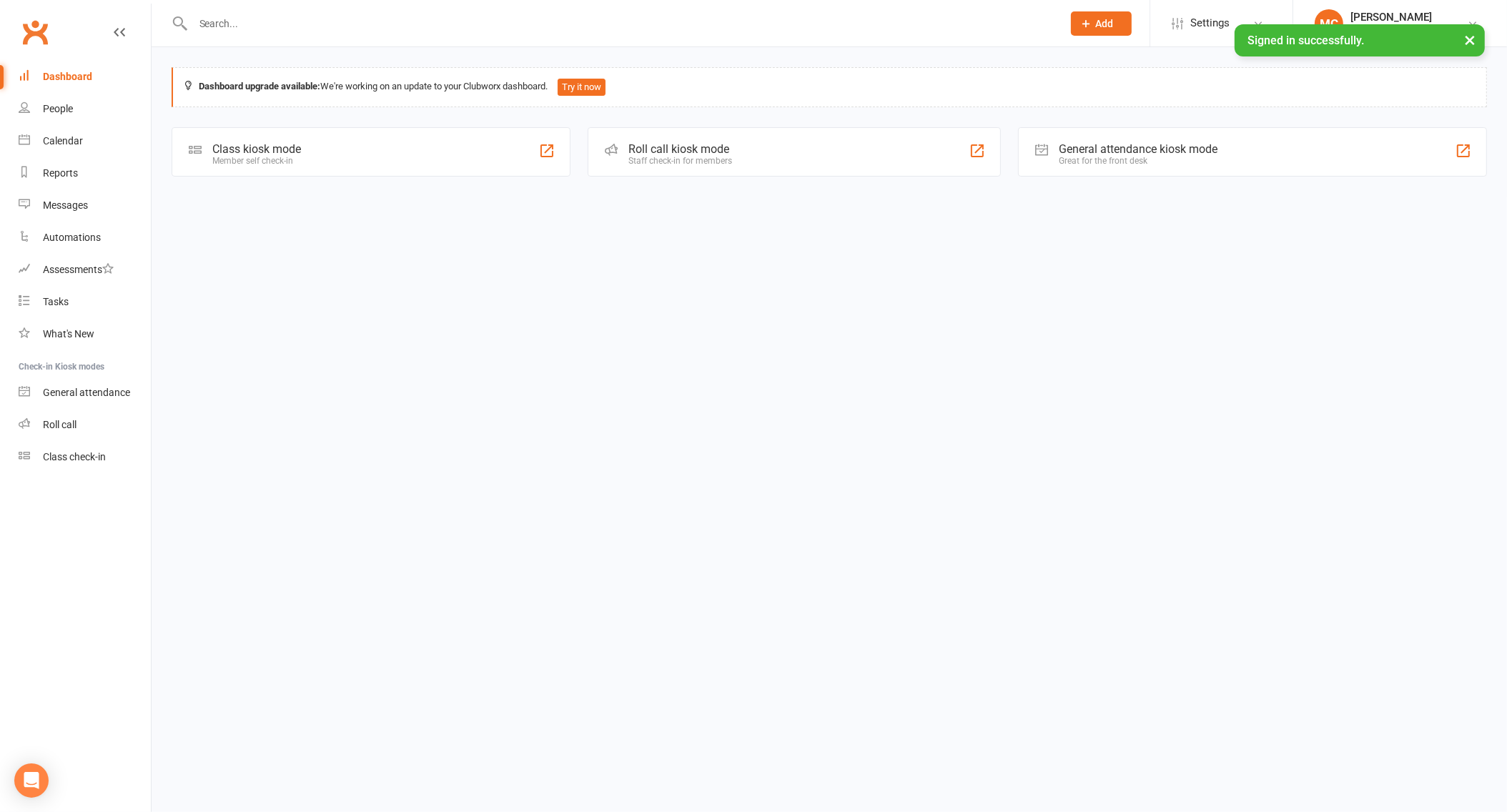
click at [276, 20] on input "text" at bounding box center [620, 24] width 863 height 20
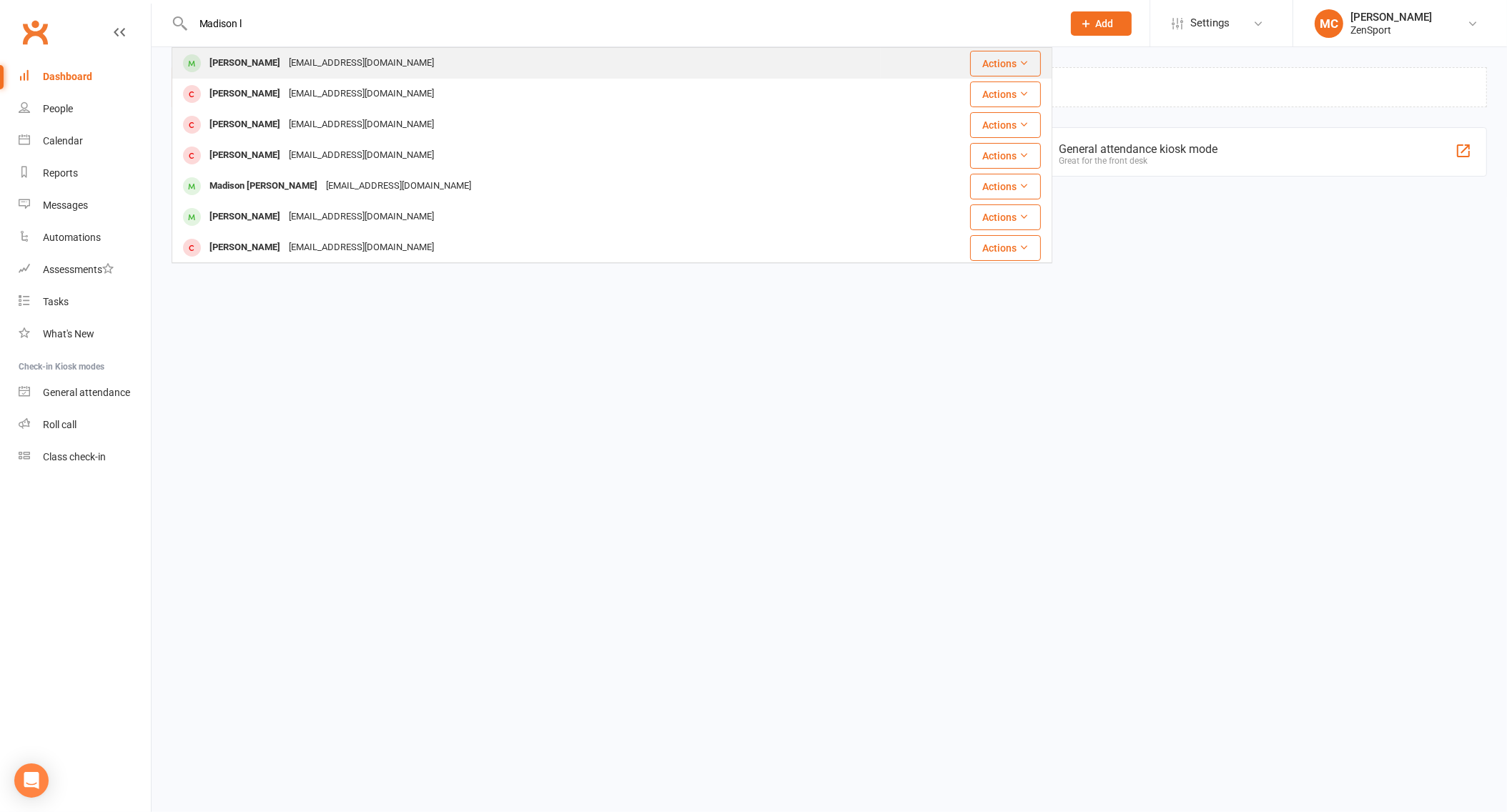
type input "Madison l"
click at [250, 63] on div "[PERSON_NAME]" at bounding box center [245, 63] width 79 height 21
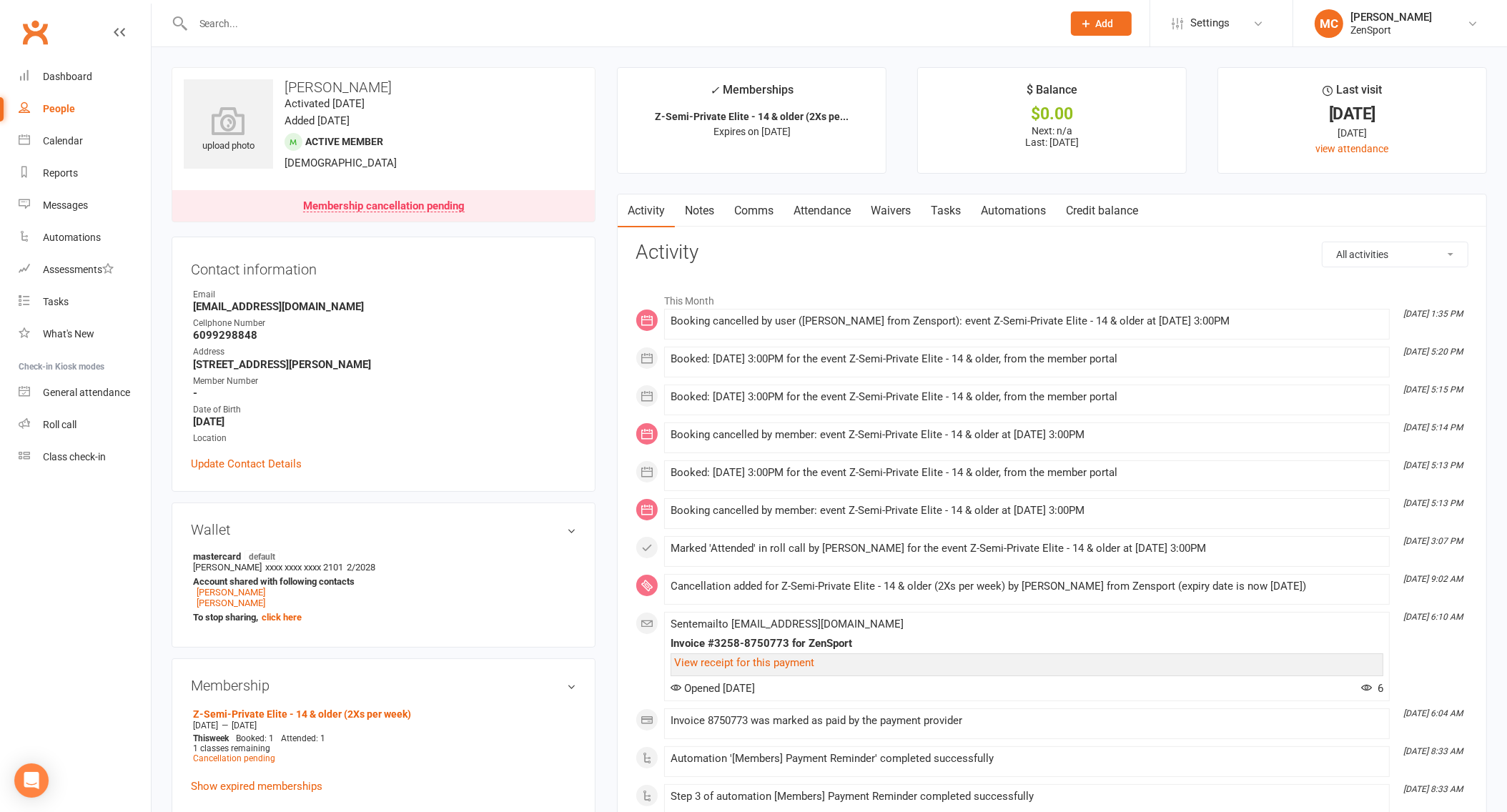
scroll to position [352, 0]
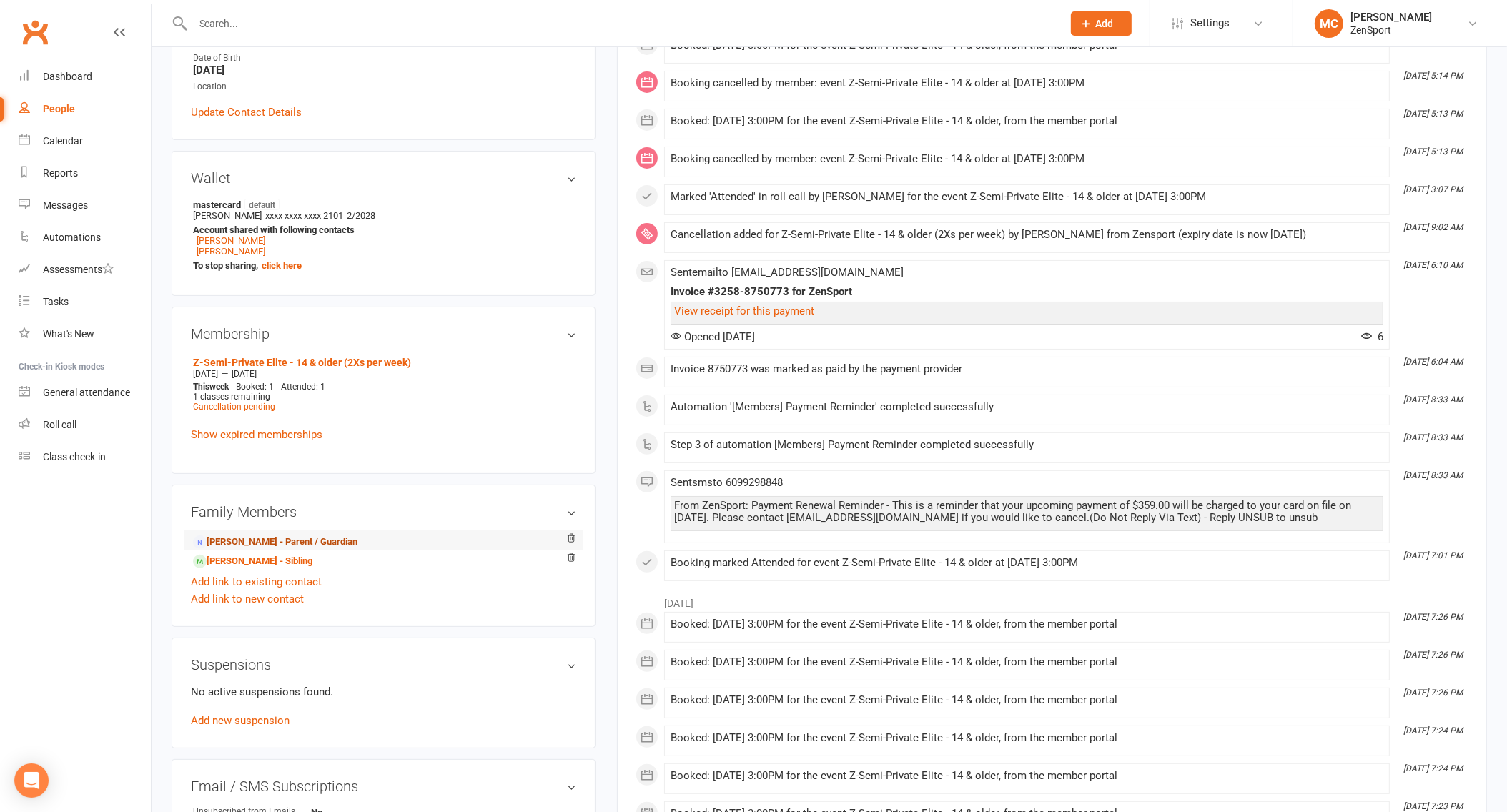
click at [247, 535] on link "[PERSON_NAME] - Parent / Guardian" at bounding box center [275, 543] width 164 height 15
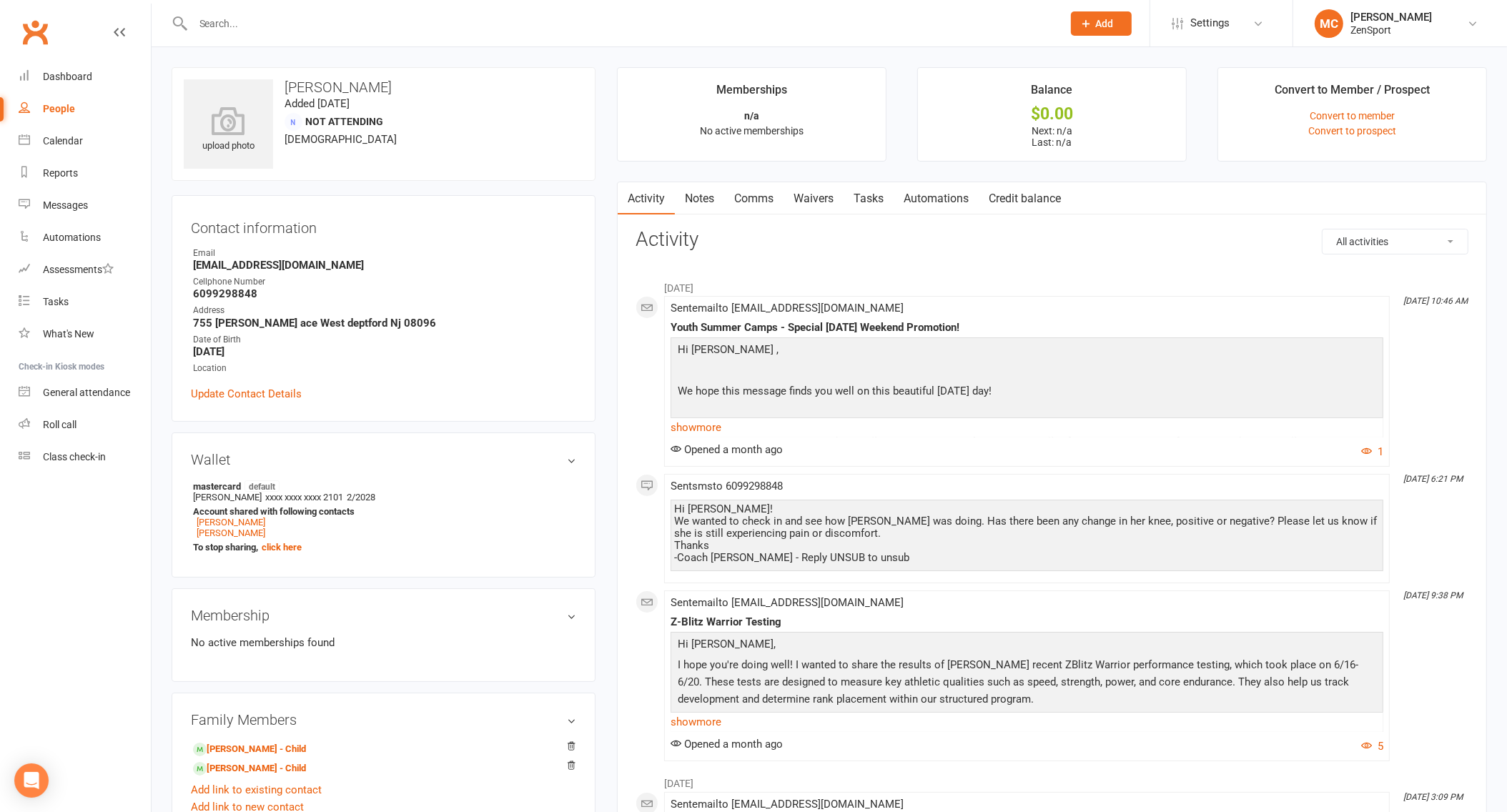
click at [764, 199] on link "Comms" at bounding box center [754, 198] width 60 height 33
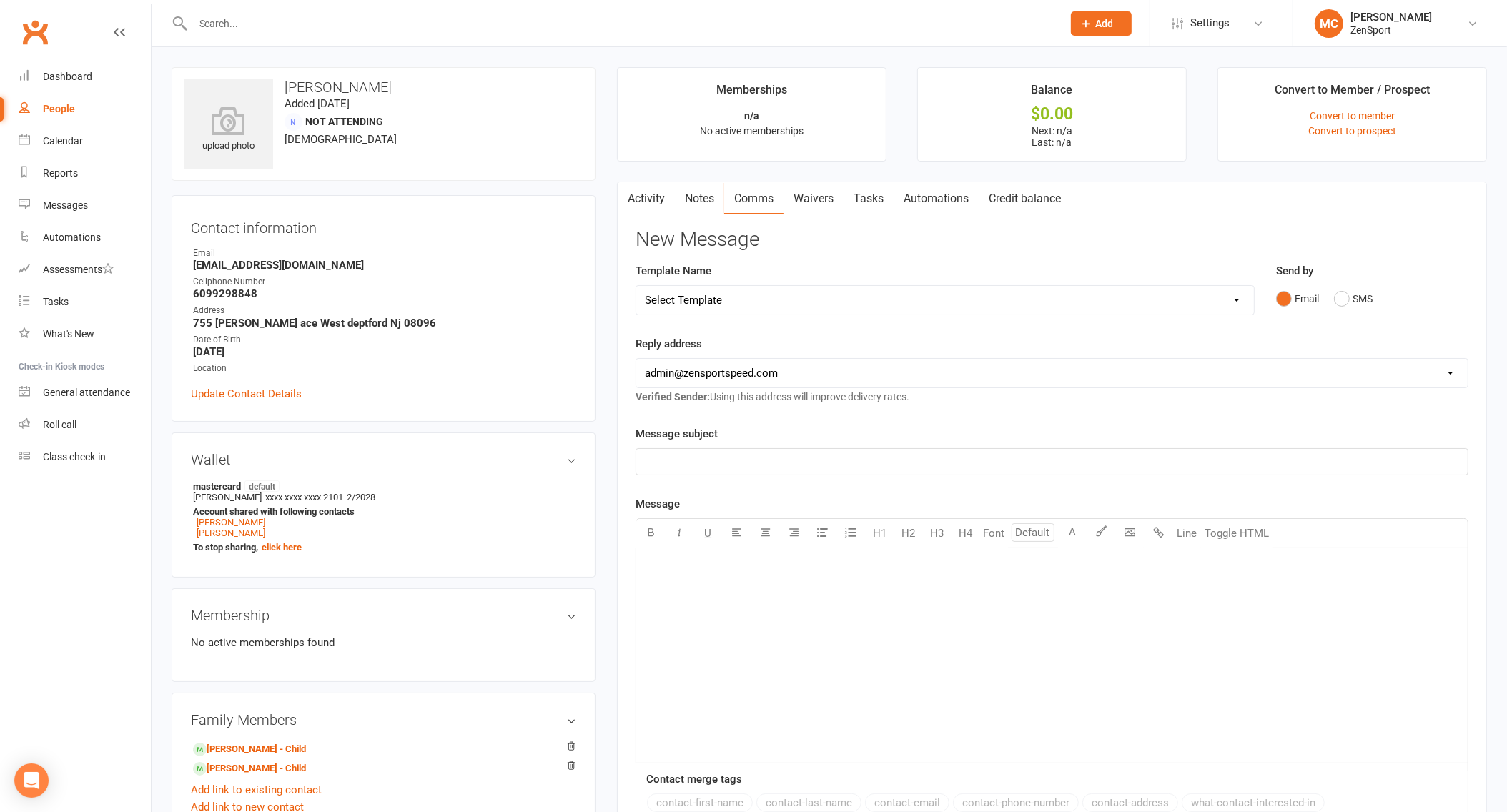
select select "4"
click at [759, 460] on p "﻿" at bounding box center [1052, 462] width 815 height 17
click at [826, 628] on div "﻿" at bounding box center [1052, 655] width 831 height 214
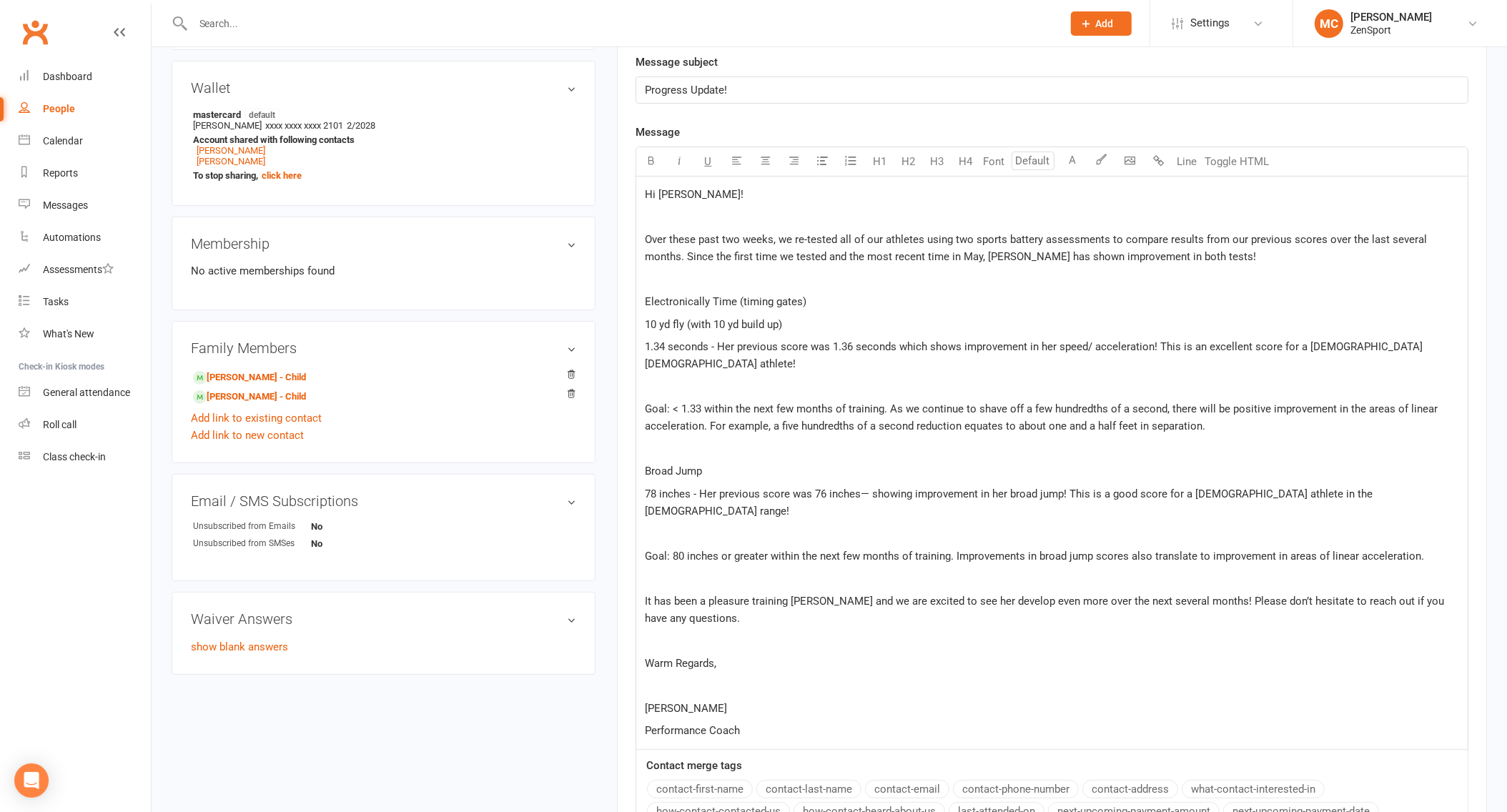
scroll to position [366, 0]
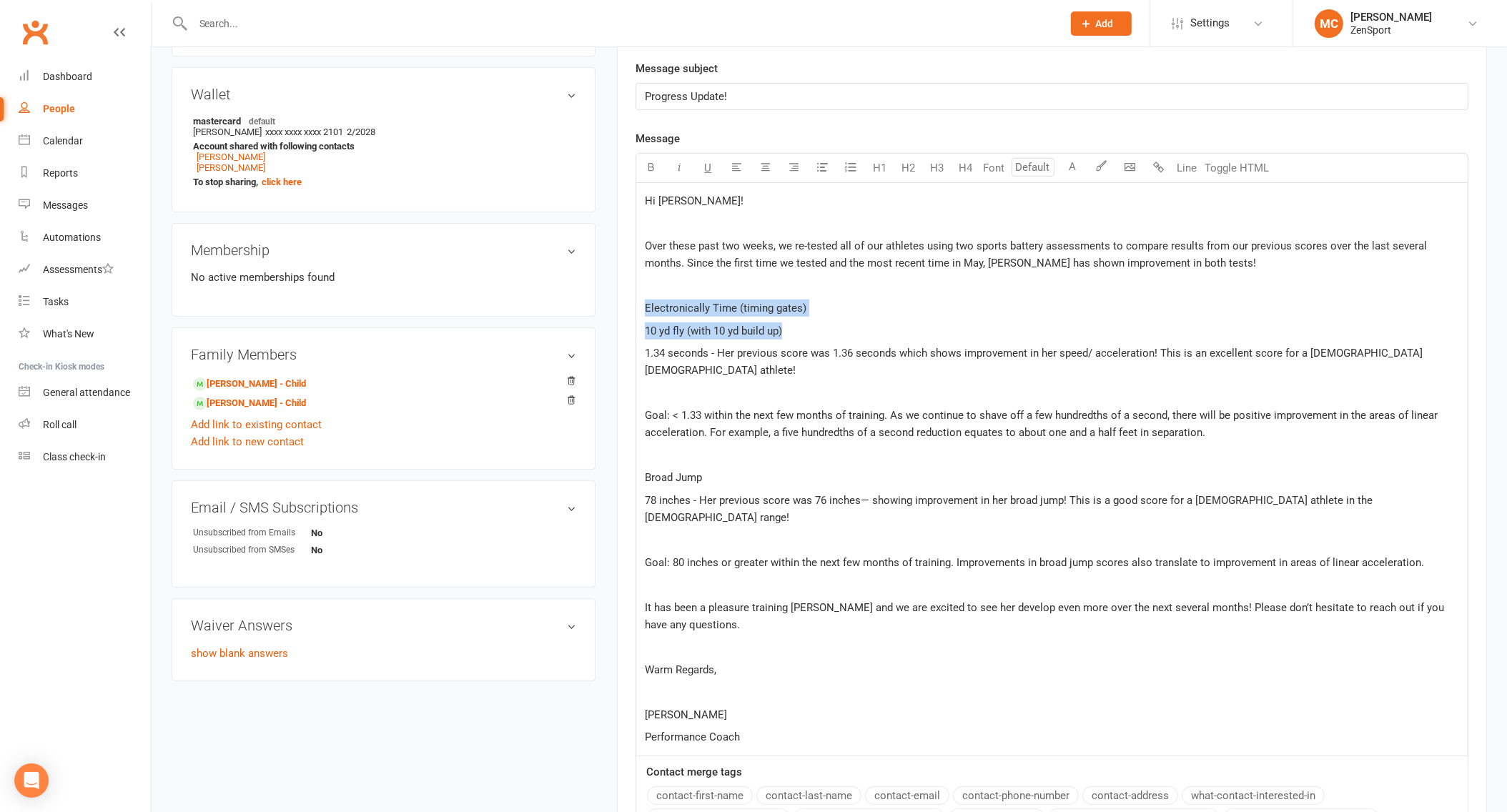
drag, startPoint x: 793, startPoint y: 328, endPoint x: 608, endPoint y: 299, distance: 187.3
click at [608, 299] on main "Memberships n/a No active memberships Balance $0.00 Next: n/a Last: n/a Convert…" at bounding box center [1052, 356] width 892 height 1309
click at [657, 163] on button "button" at bounding box center [650, 167] width 28 height 28
drag, startPoint x: 718, startPoint y: 473, endPoint x: 620, endPoint y: 472, distance: 98.0
click at [620, 472] on div "Activity Notes Comms Waivers Tasks Automations Credit balance New Message Templ…" at bounding box center [1052, 406] width 870 height 1180
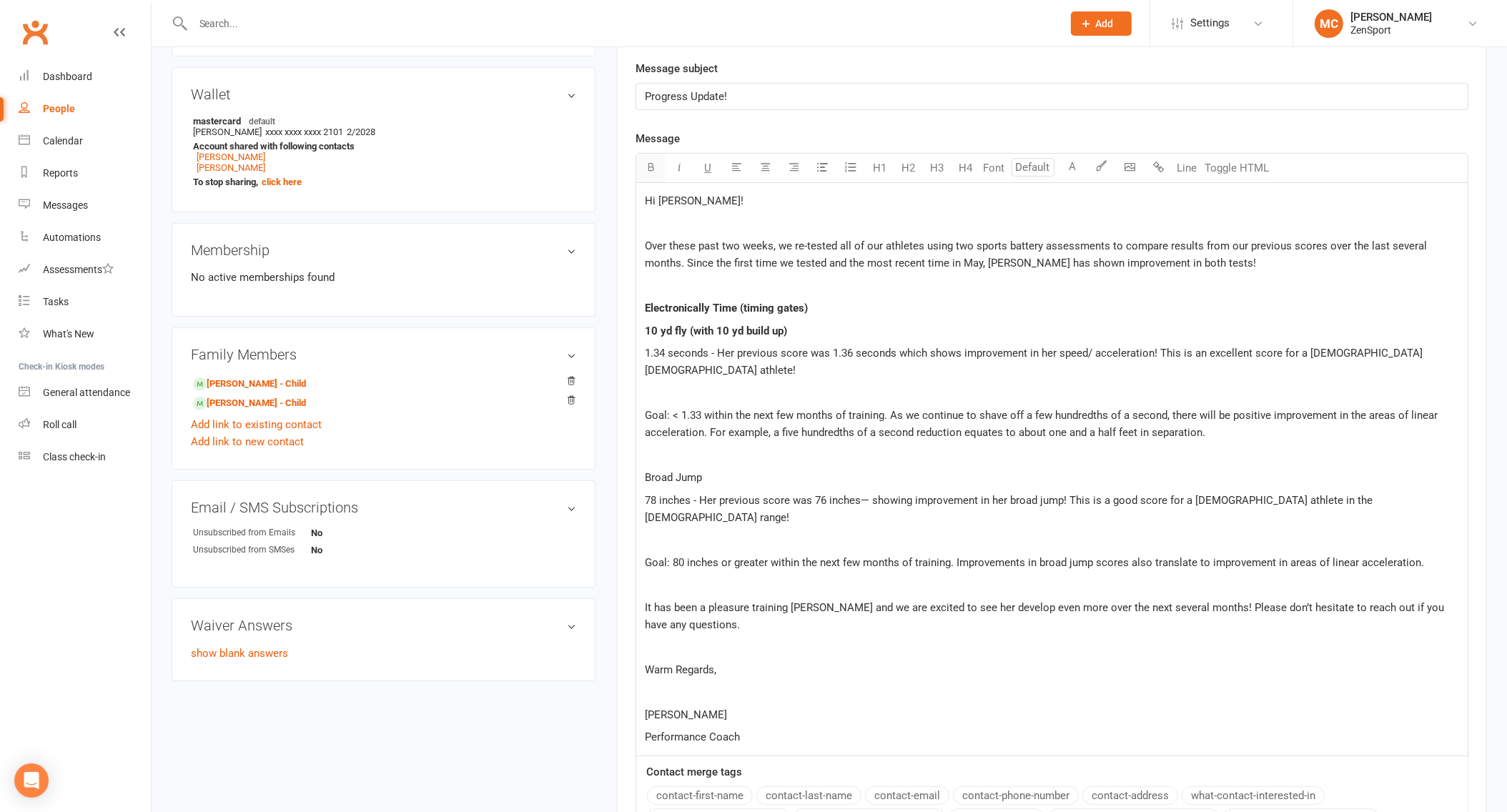
click at [649, 169] on icon "button" at bounding box center [651, 167] width 11 height 11
click at [808, 683] on p "﻿" at bounding box center [1052, 691] width 815 height 17
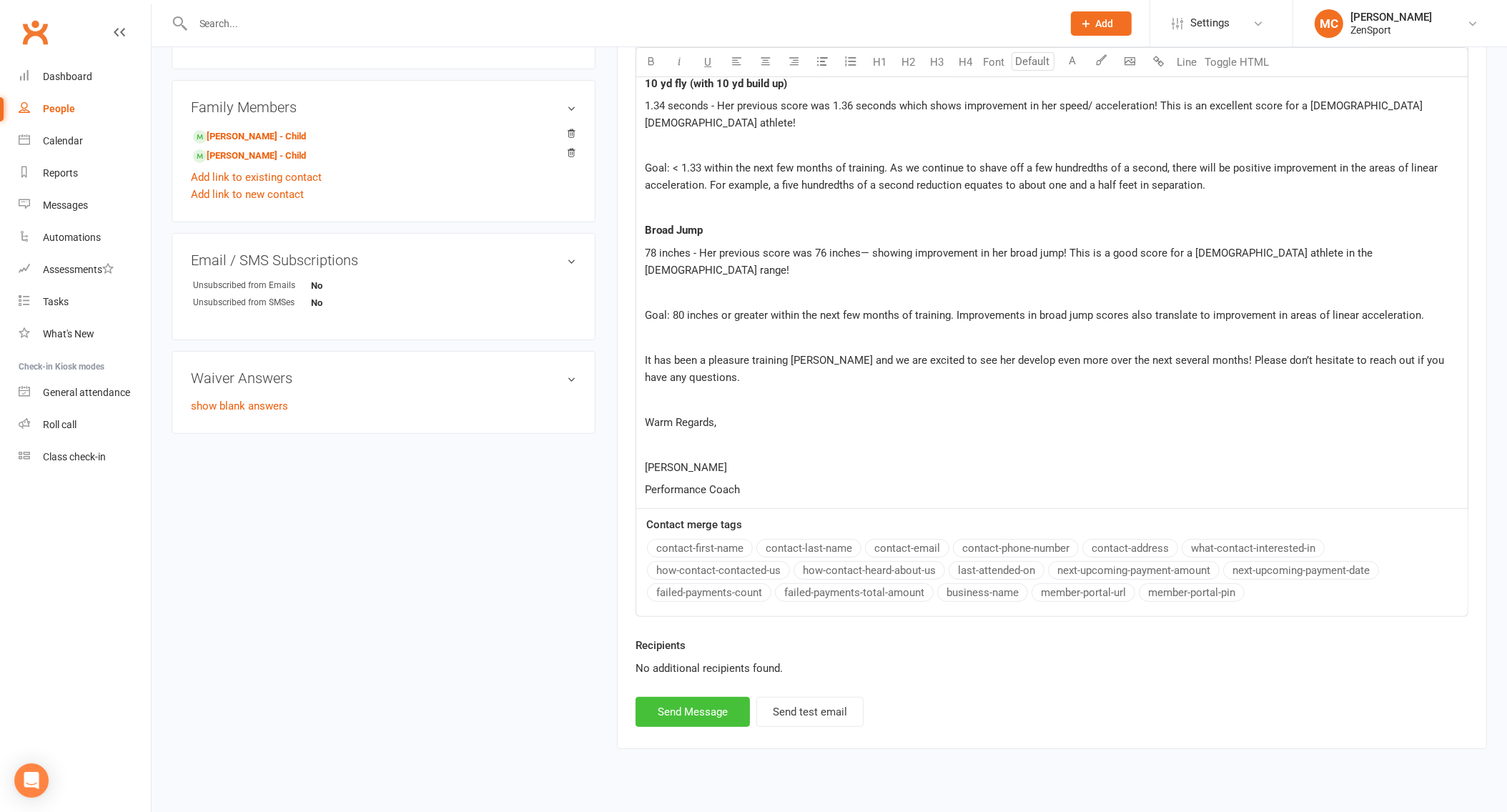
scroll to position [612, 0]
click at [700, 698] on button "Send Message" at bounding box center [693, 712] width 115 height 30
select select "1"
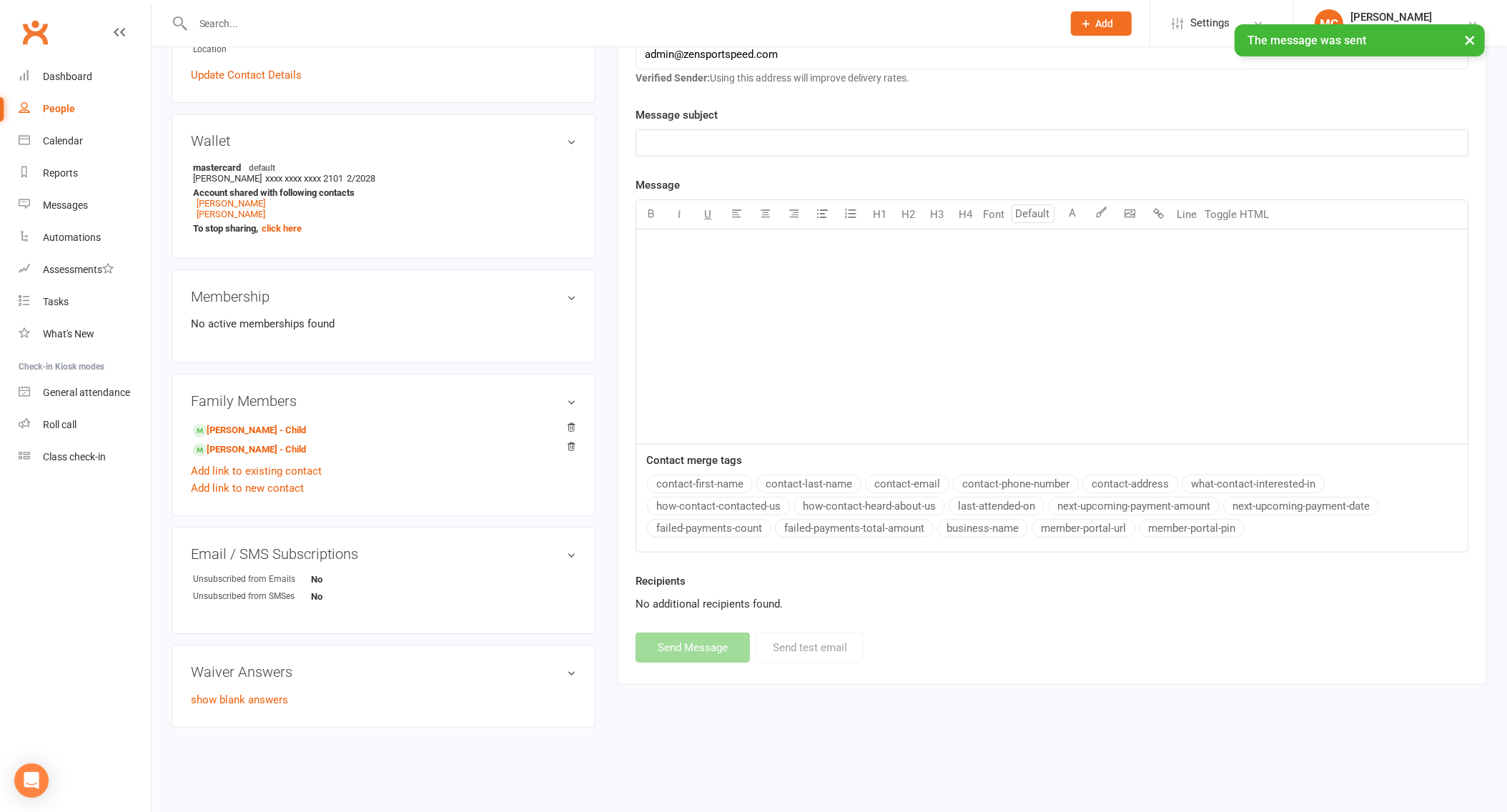
click at [304, 17] on input "text" at bounding box center [620, 24] width 863 height 20
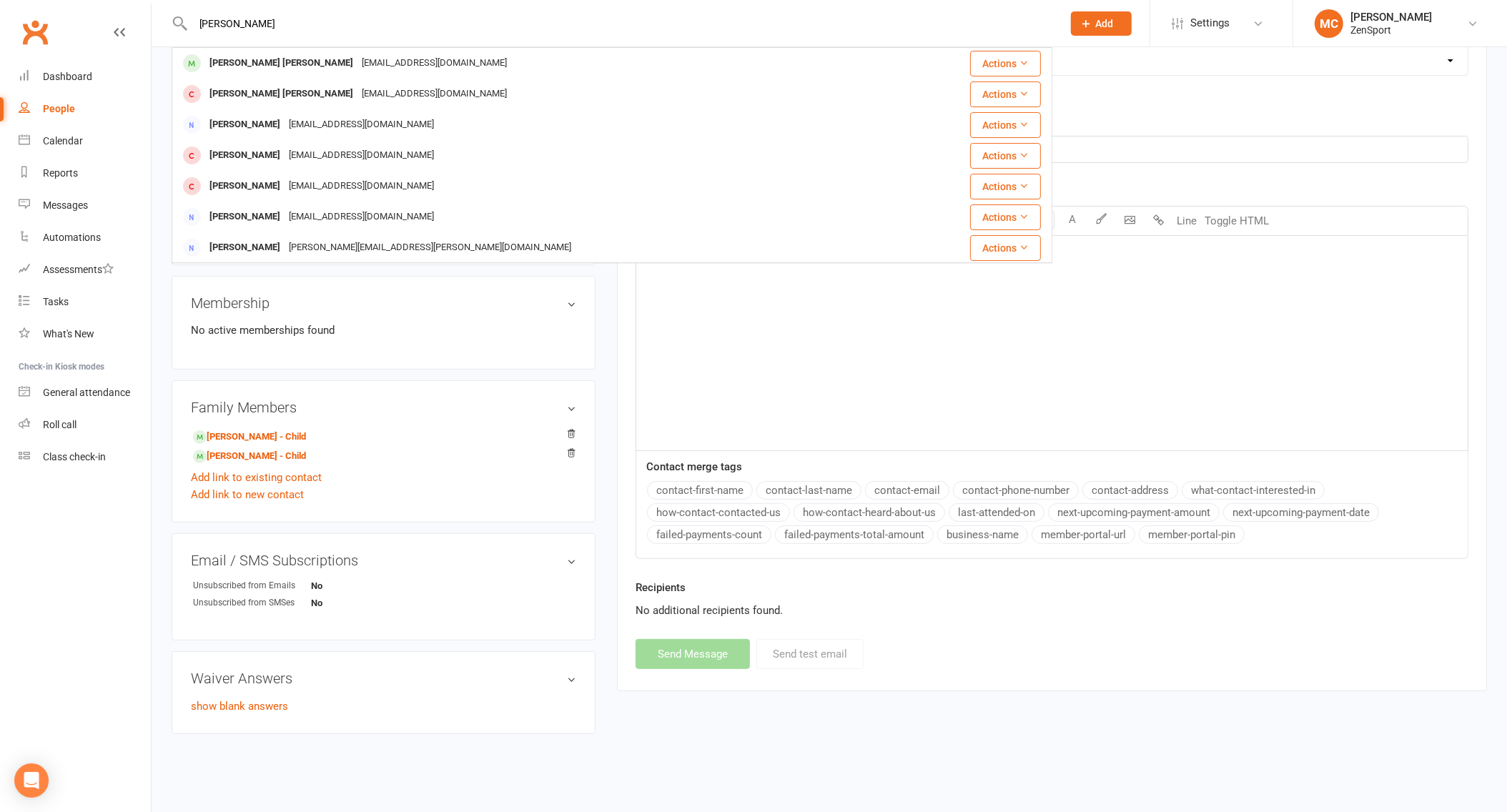
type input "[PERSON_NAME]"
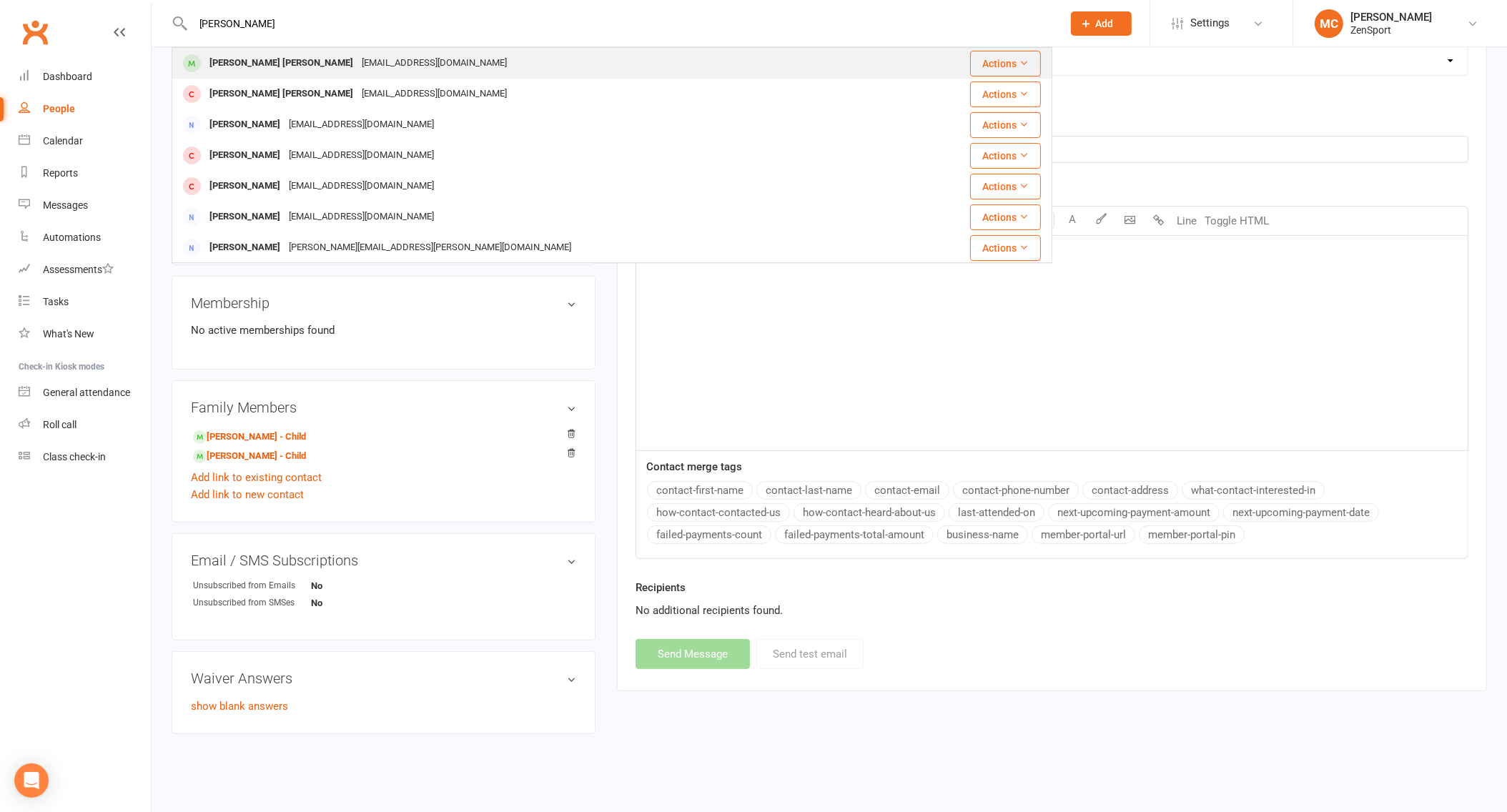
drag, startPoint x: 304, startPoint y: 17, endPoint x: 241, endPoint y: 68, distance: 81.1
click at [241, 68] on div "[PERSON_NAME] [PERSON_NAME]" at bounding box center [282, 63] width 153 height 21
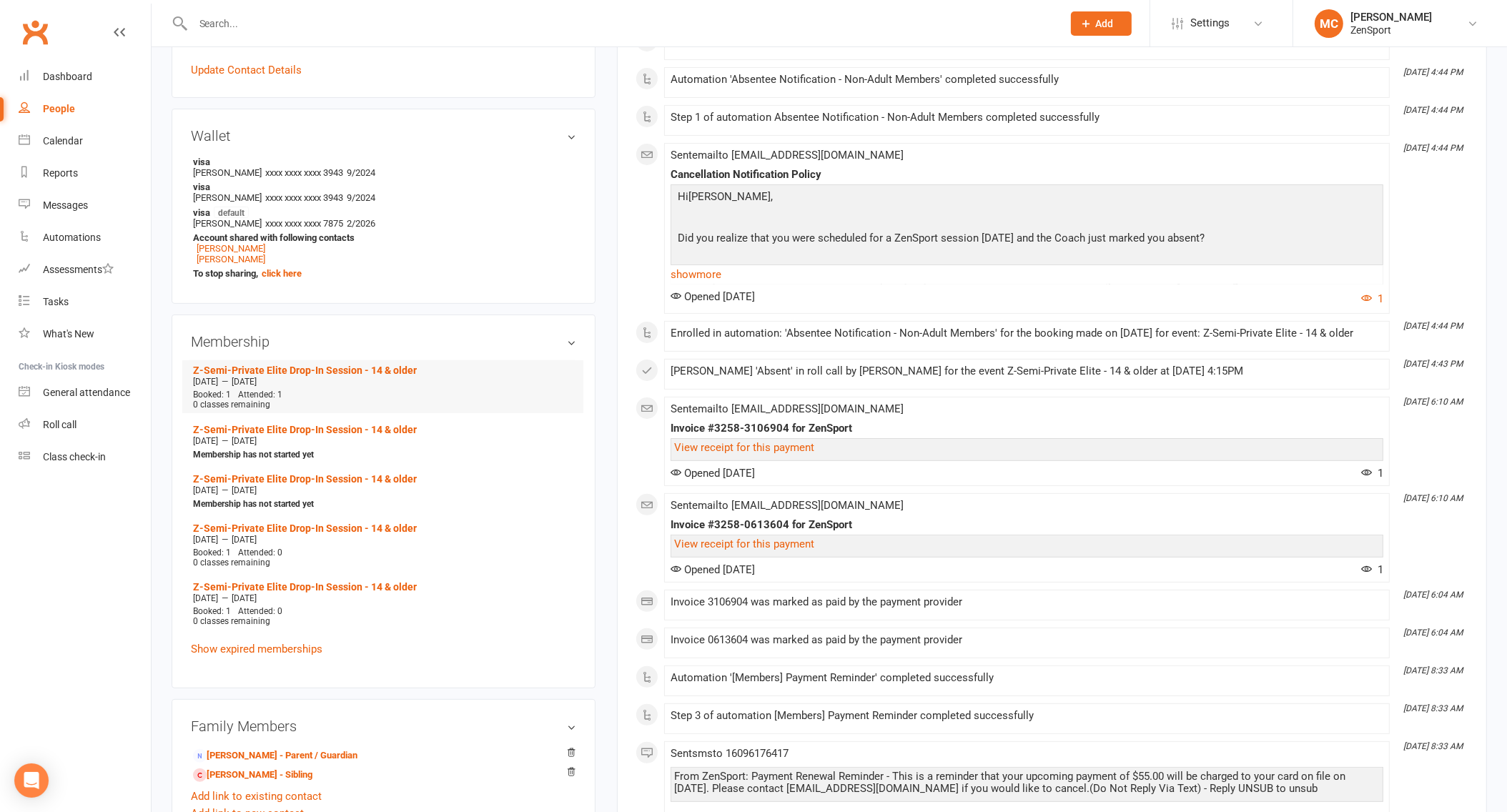
scroll to position [466, 0]
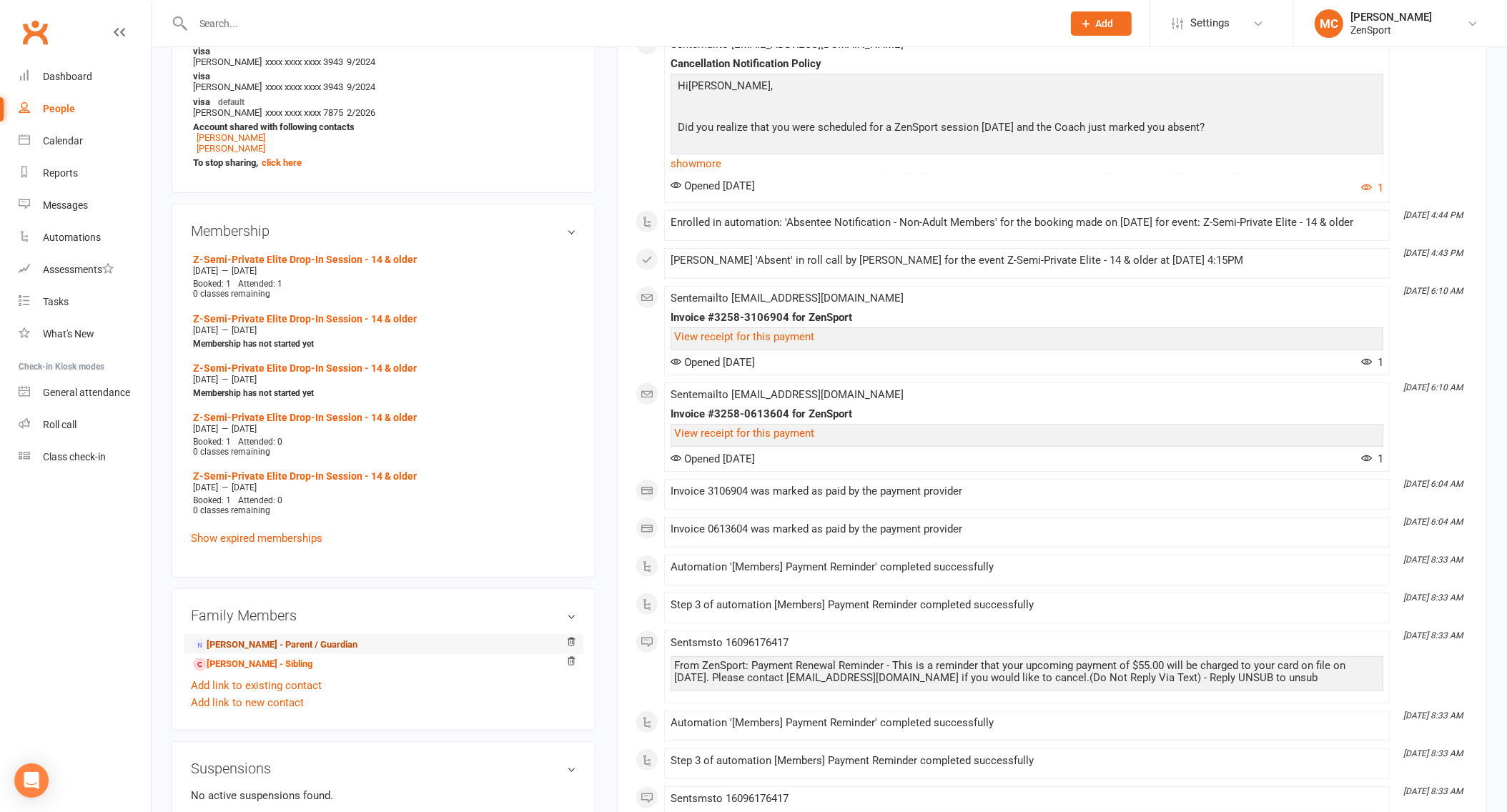
click at [248, 637] on link "[PERSON_NAME] - Parent / Guardian" at bounding box center [275, 645] width 164 height 15
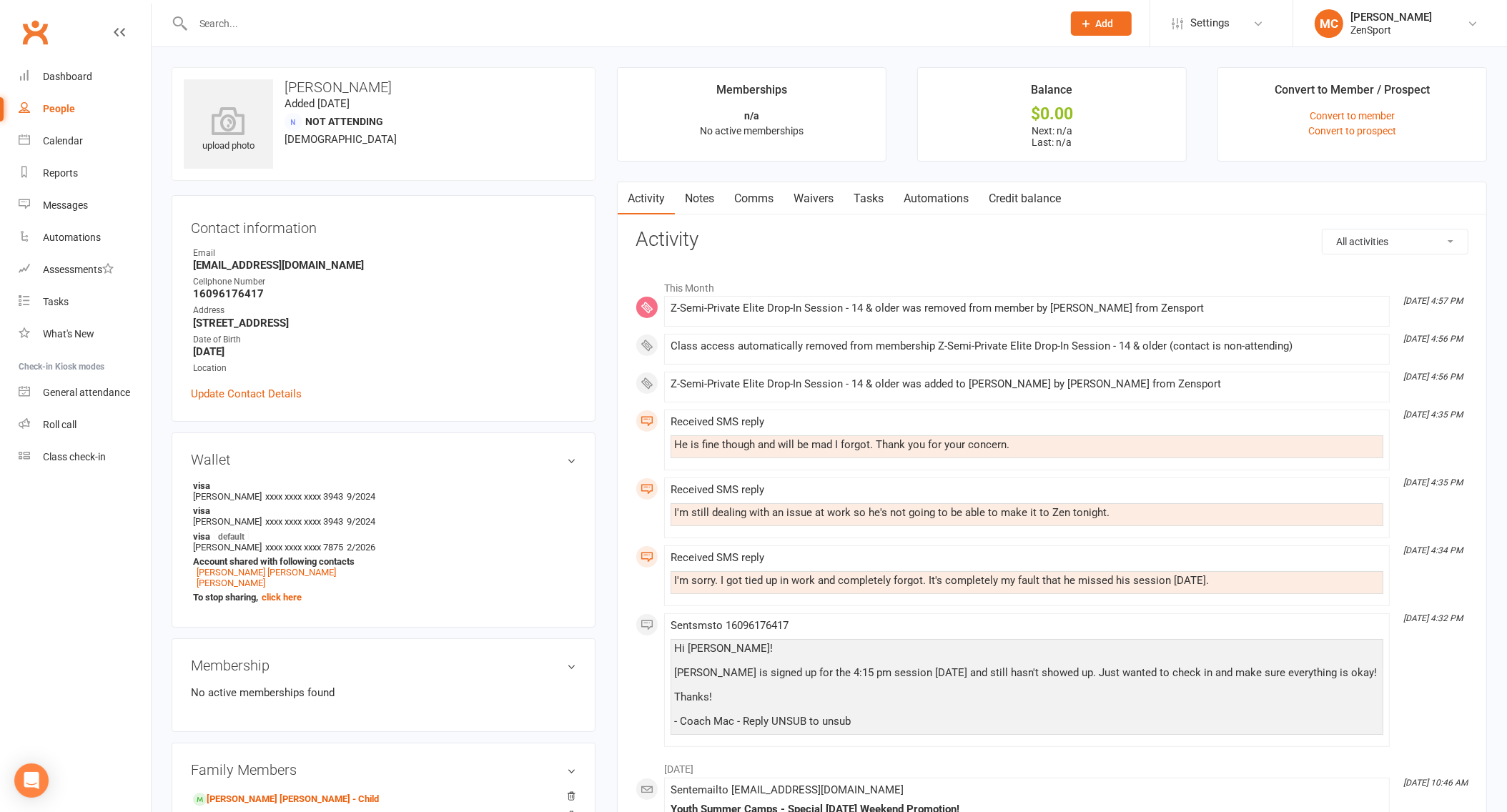
click at [763, 201] on link "Comms" at bounding box center [754, 198] width 60 height 33
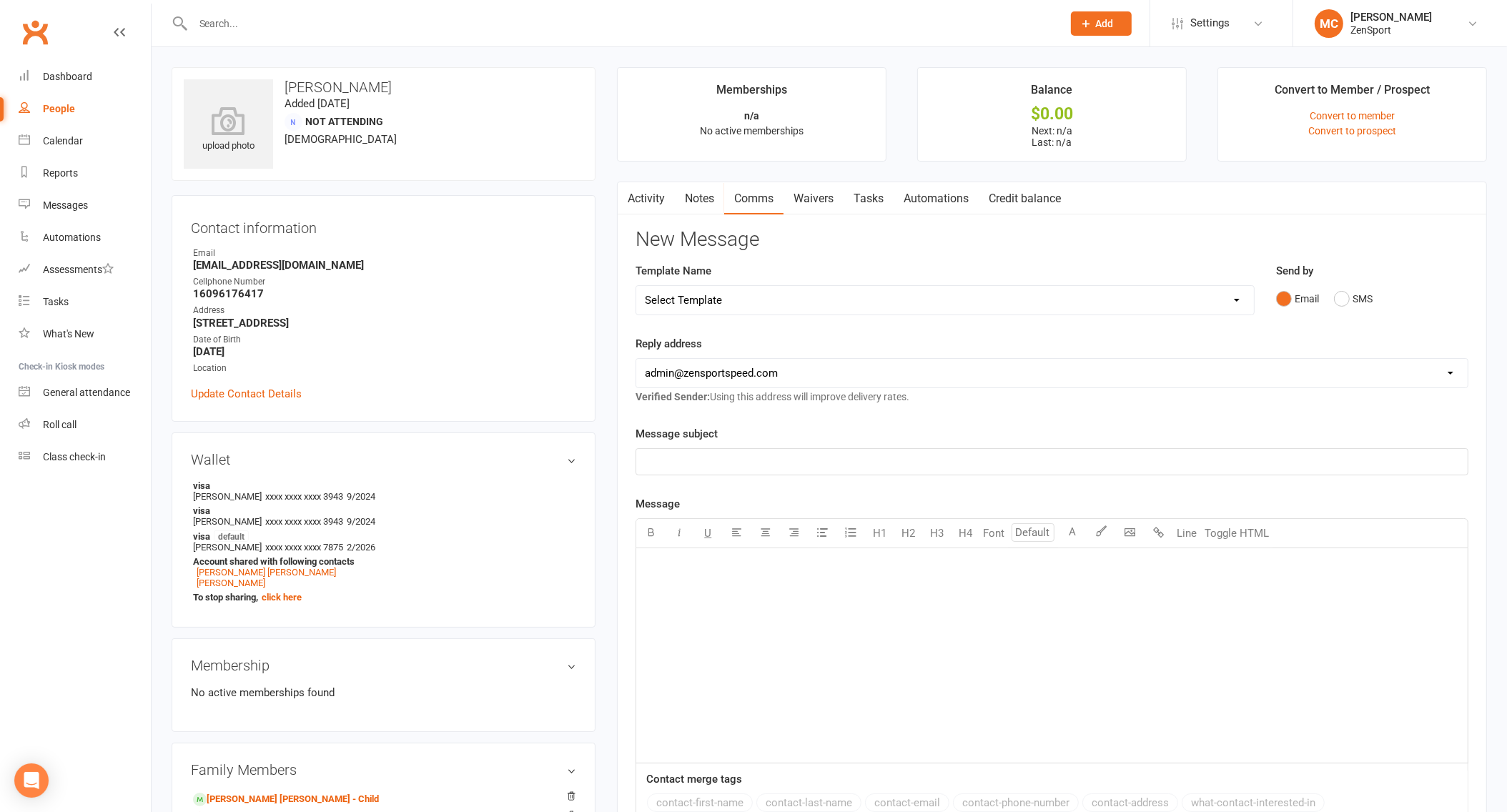
select select "4"
click at [731, 456] on p "﻿" at bounding box center [1052, 462] width 815 height 17
click at [877, 647] on div "﻿" at bounding box center [1052, 655] width 831 height 214
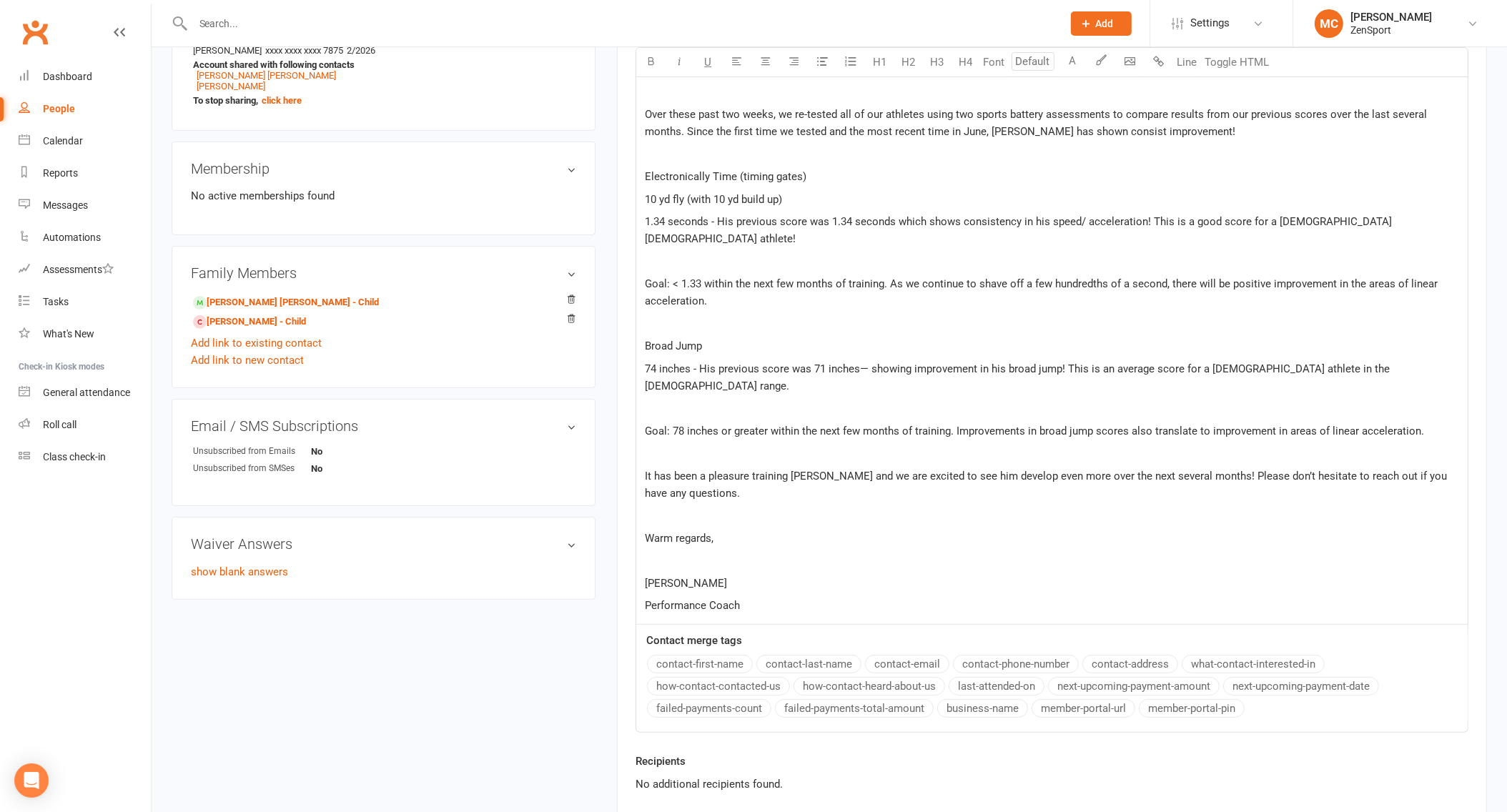
scroll to position [479, 0]
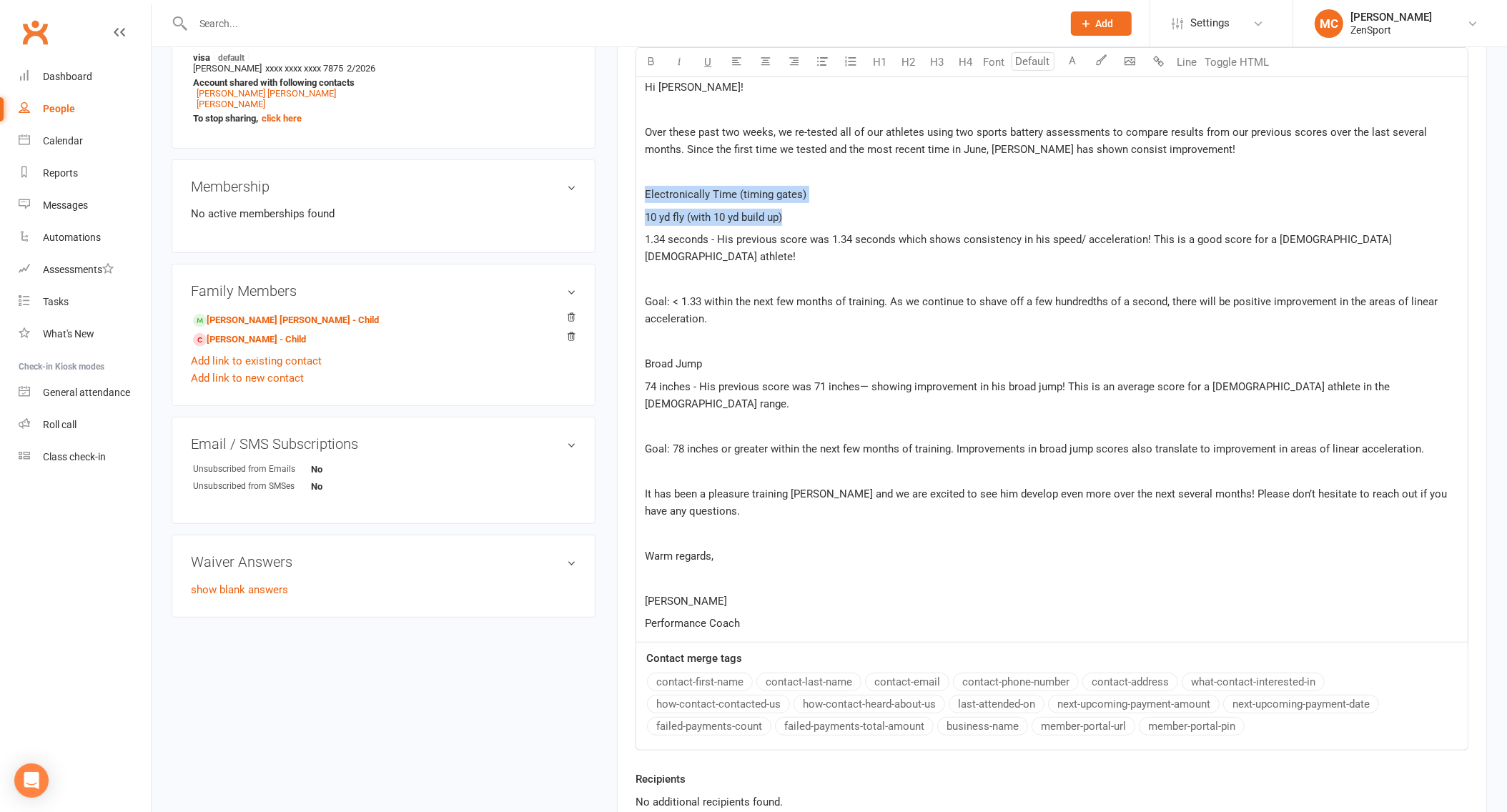
drag, startPoint x: 798, startPoint y: 214, endPoint x: 584, endPoint y: 180, distance: 216.7
click at [584, 180] on div "upload photo [PERSON_NAME] Added [DATE] Not Attending [DEMOGRAPHIC_DATA] Contac…" at bounding box center [829, 253] width 1337 height 1329
click at [653, 59] on icon "button" at bounding box center [651, 61] width 11 height 11
click at [1123, 147] on span "Over these past two weeks, we re-tested all of our athletes using two sports ba…" at bounding box center [1037, 140] width 785 height 30
drag, startPoint x: 717, startPoint y: 343, endPoint x: 592, endPoint y: 340, distance: 125.0
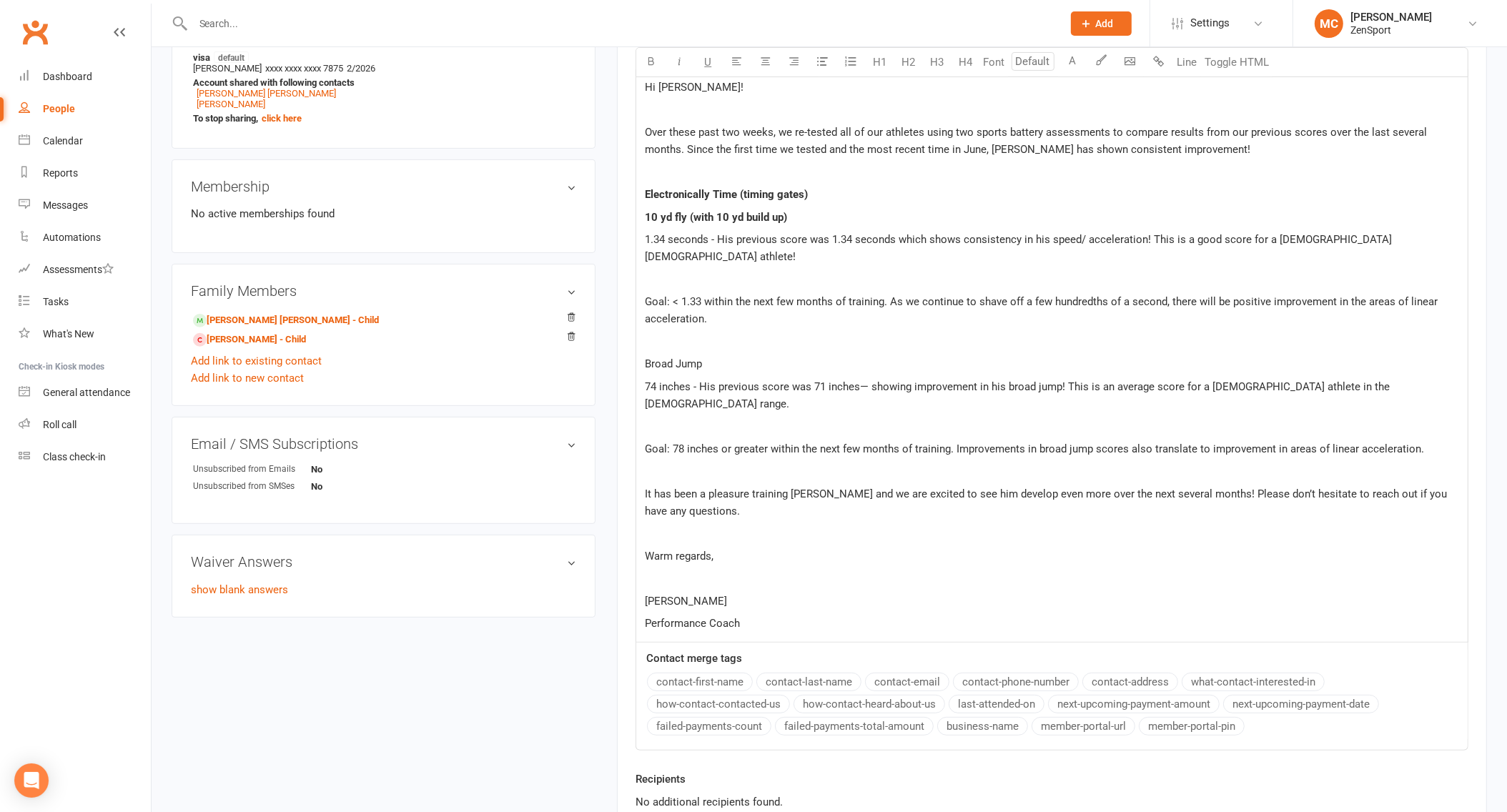
click at [592, 340] on div "upload photo [PERSON_NAME] Added [DATE] Not Attending [DEMOGRAPHIC_DATA] Contac…" at bounding box center [829, 253] width 1337 height 1329
click at [654, 62] on icon "button" at bounding box center [651, 61] width 11 height 11
click at [798, 547] on p "Warm regards," at bounding box center [1052, 556] width 815 height 17
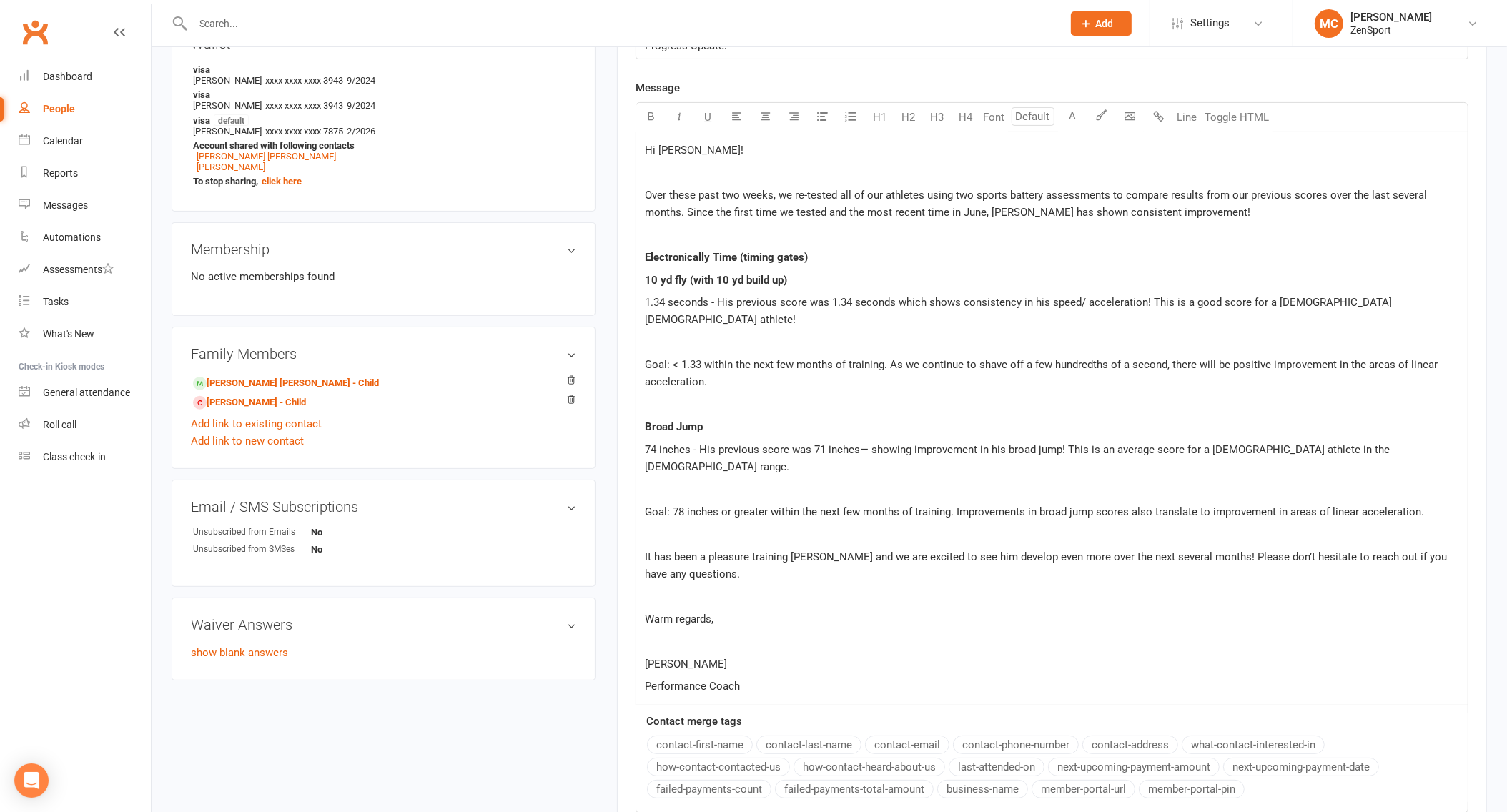
scroll to position [421, 0]
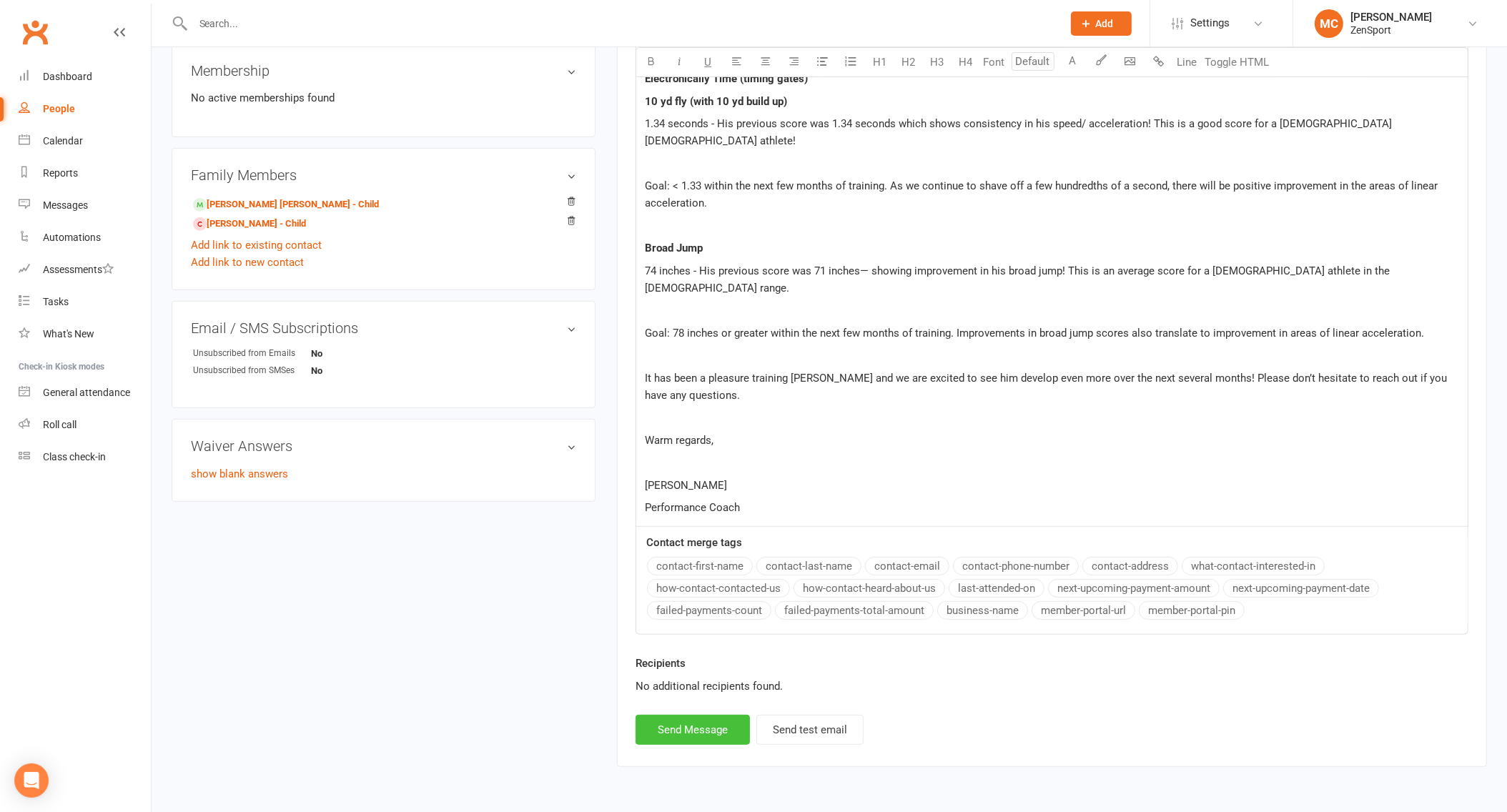
click at [686, 715] on button "Send Message" at bounding box center [693, 730] width 115 height 30
select select "1"
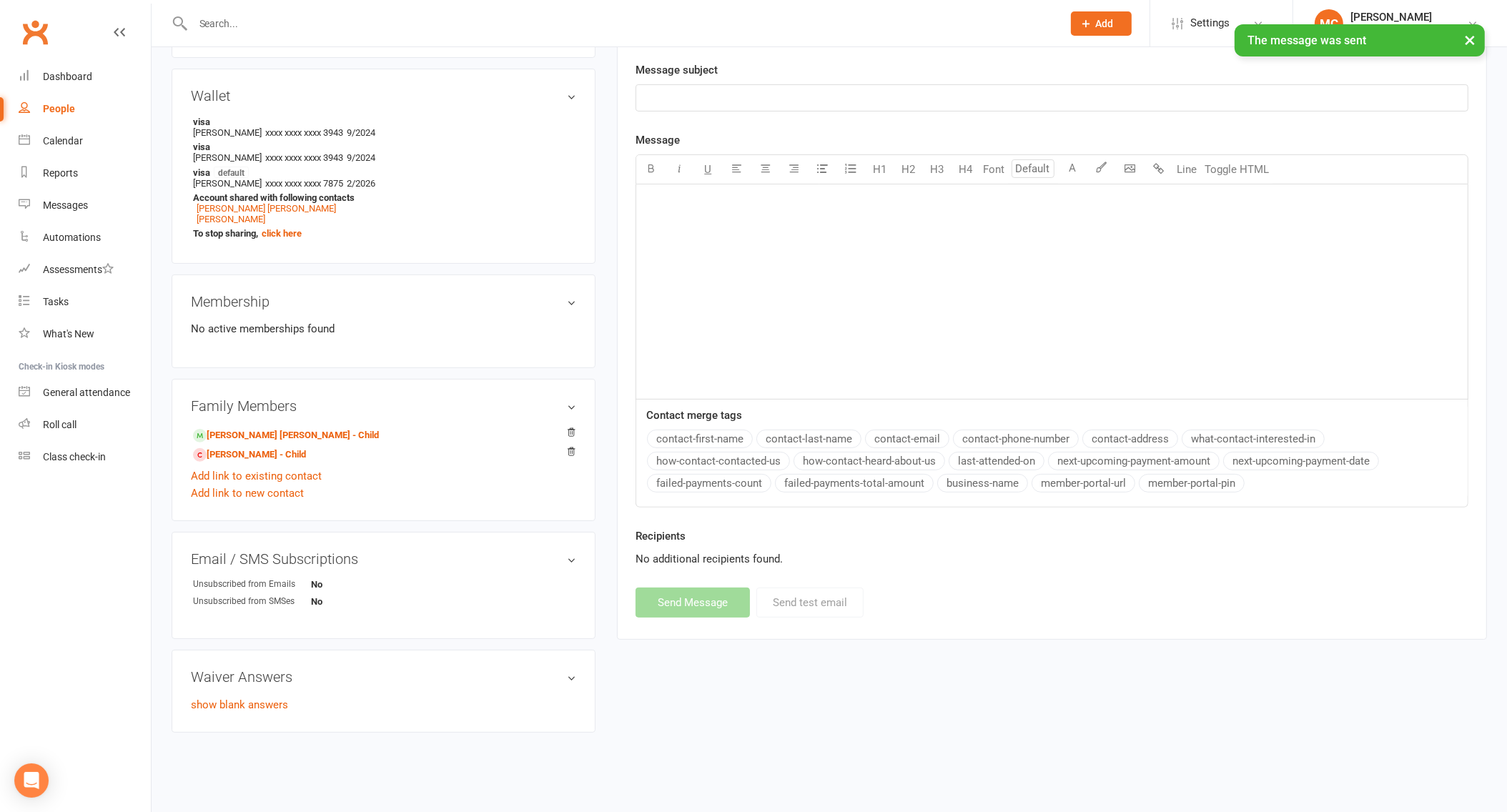
click at [366, 22] on input "text" at bounding box center [620, 24] width 863 height 20
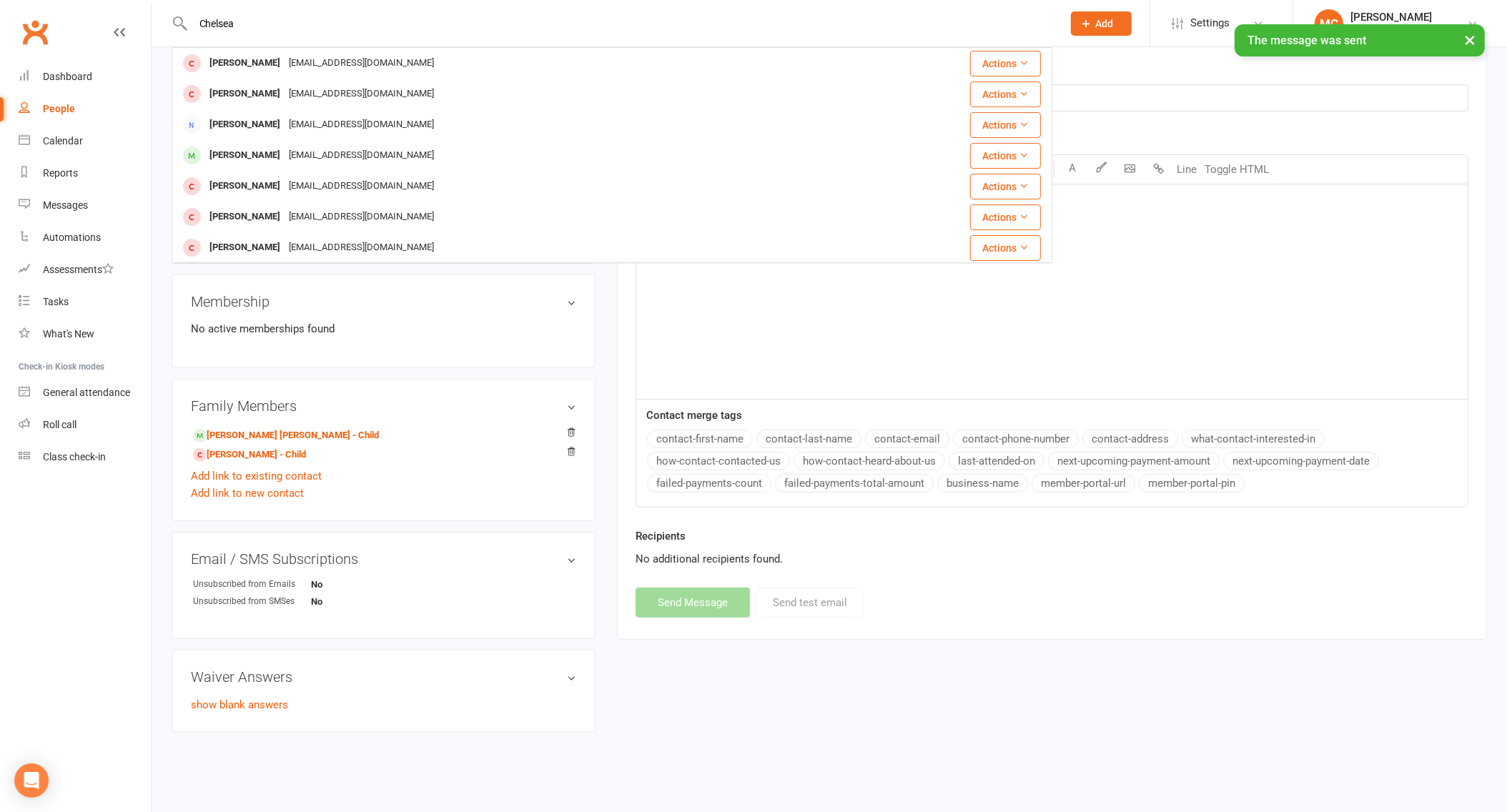
type input "Chelsea"
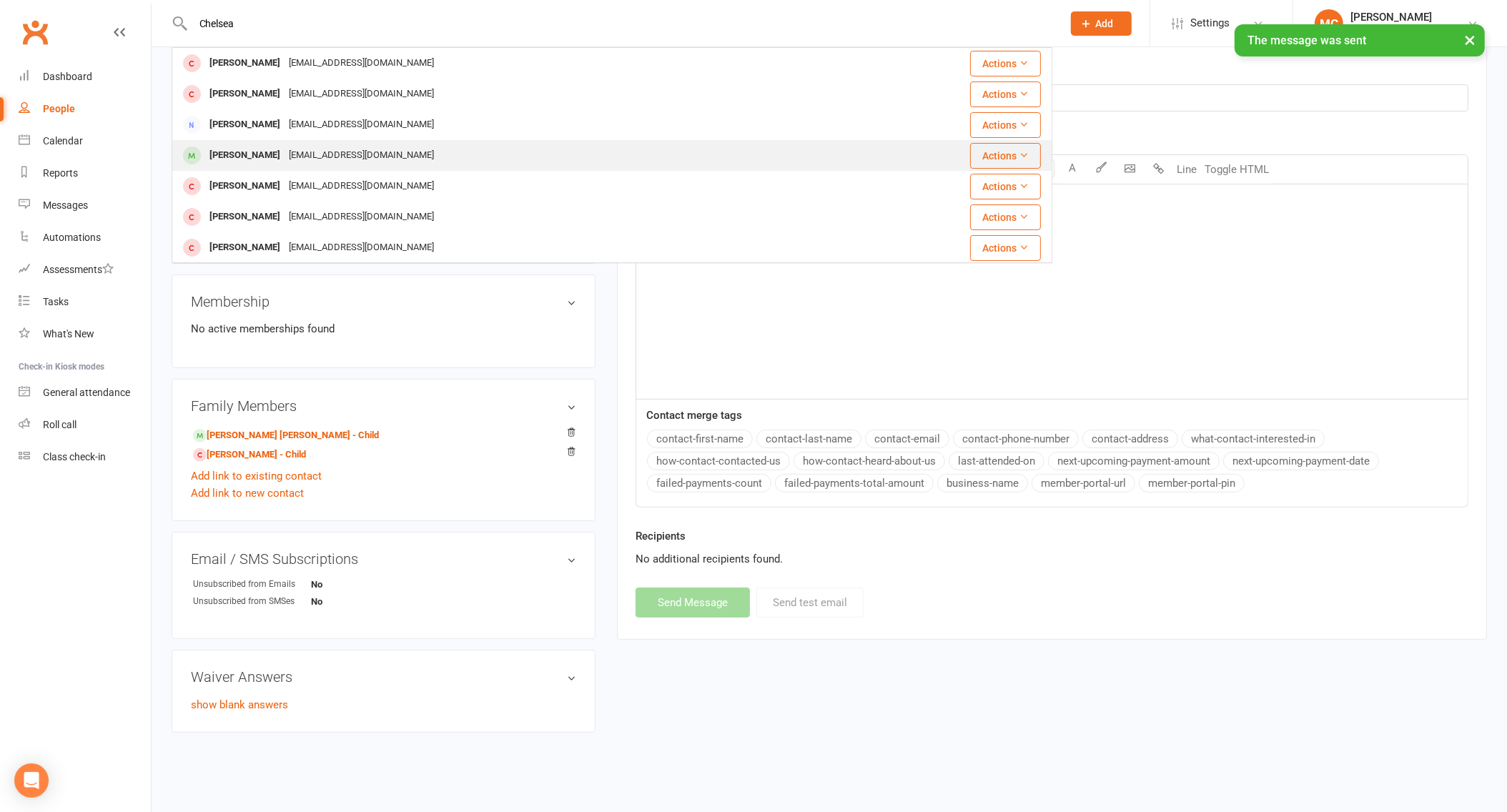
drag, startPoint x: 366, startPoint y: 22, endPoint x: 236, endPoint y: 154, distance: 185.3
click at [236, 154] on div "[PERSON_NAME]" at bounding box center [245, 155] width 79 height 21
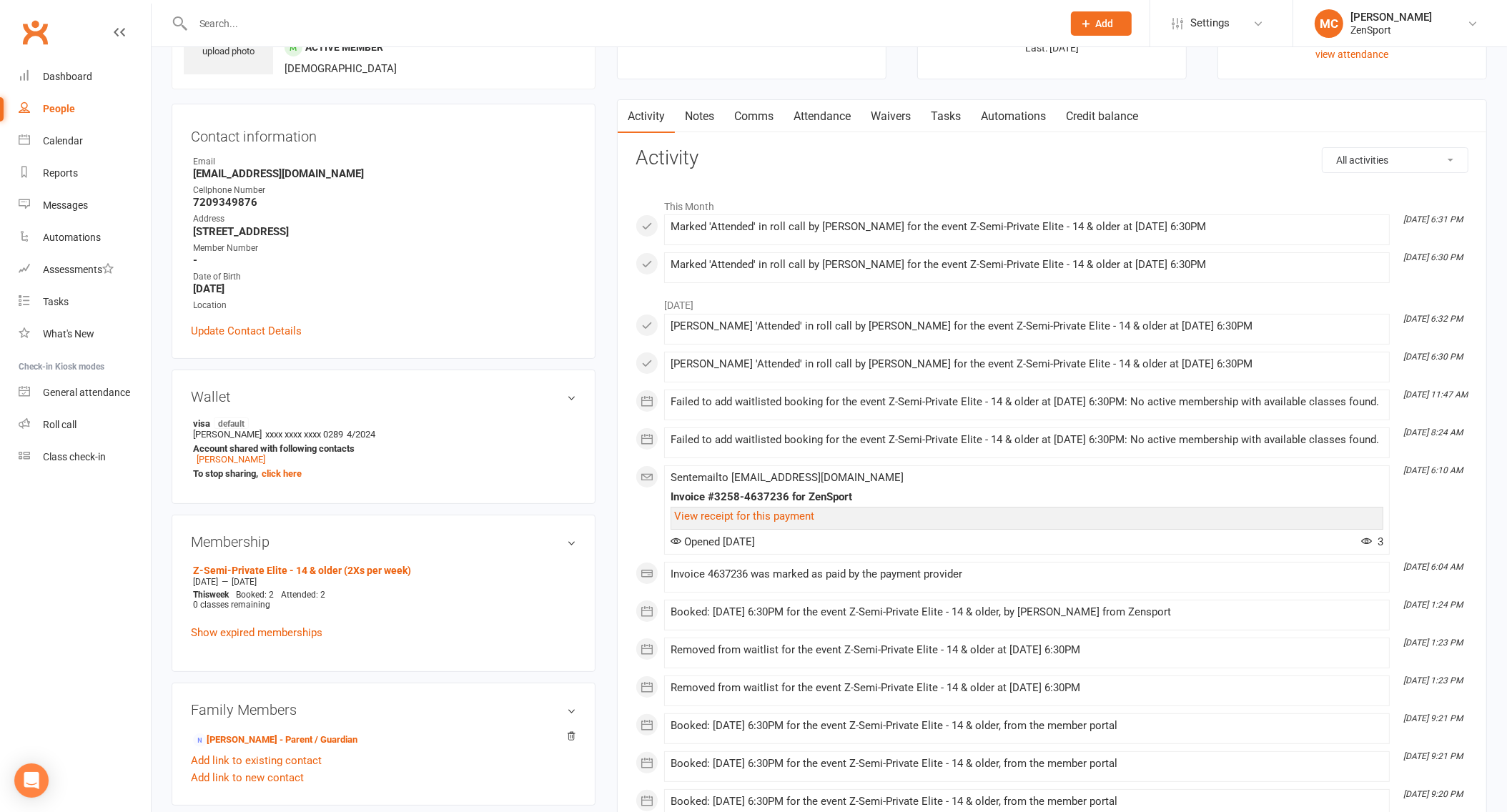
scroll to position [102, 0]
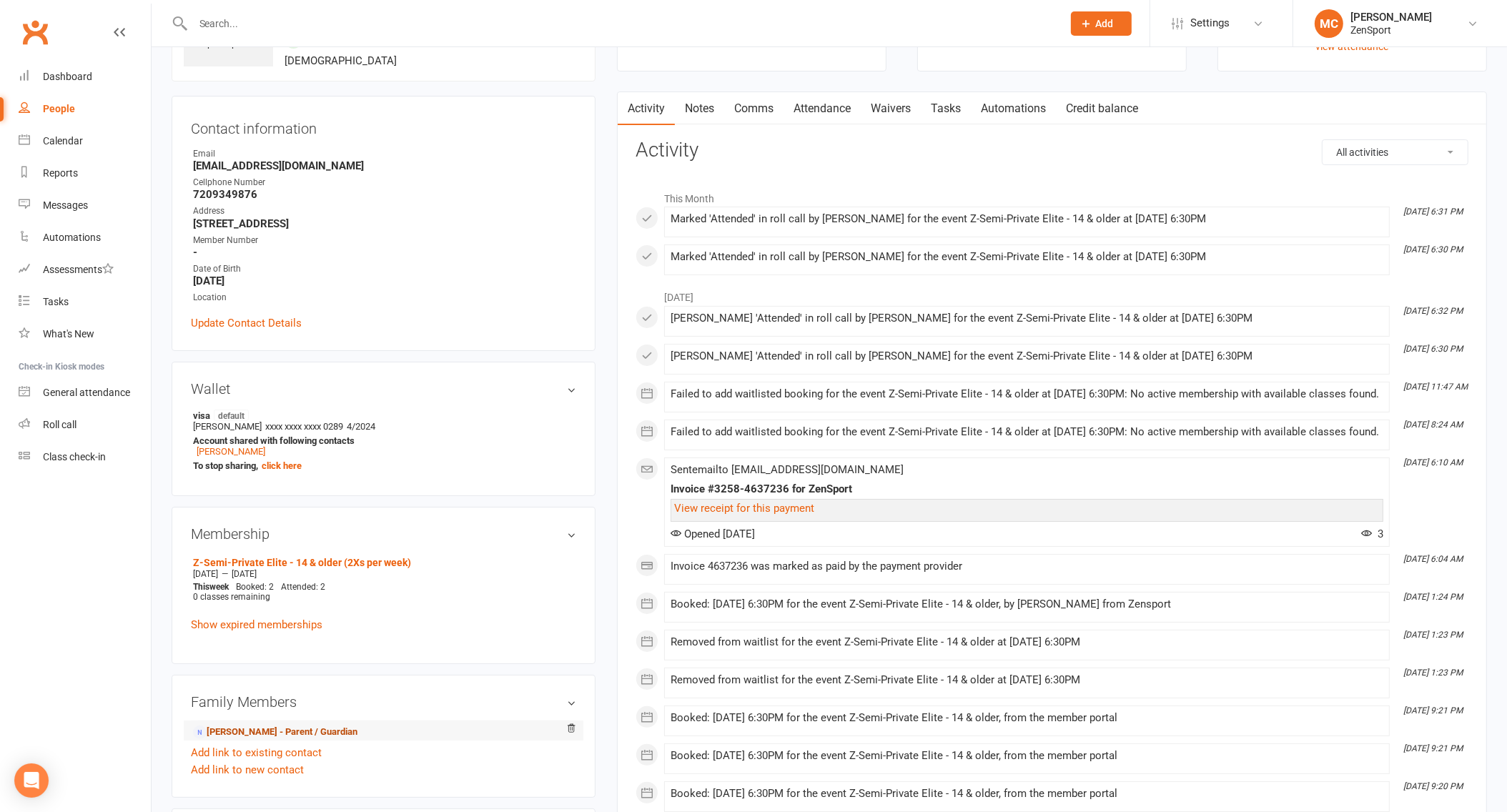
click at [253, 725] on link "[PERSON_NAME] - Parent / Guardian" at bounding box center [275, 733] width 164 height 15
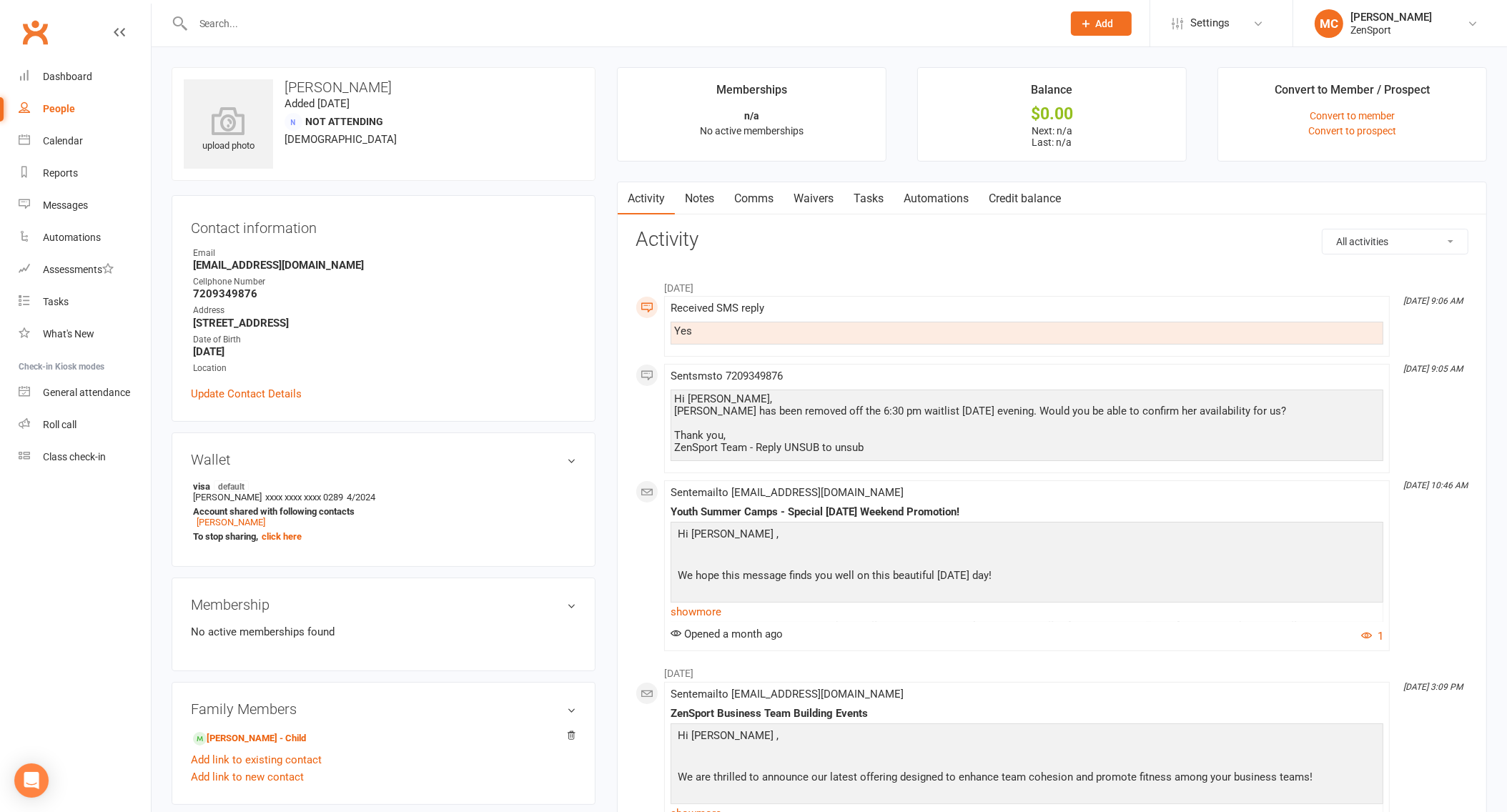
click at [763, 201] on link "Comms" at bounding box center [754, 198] width 60 height 33
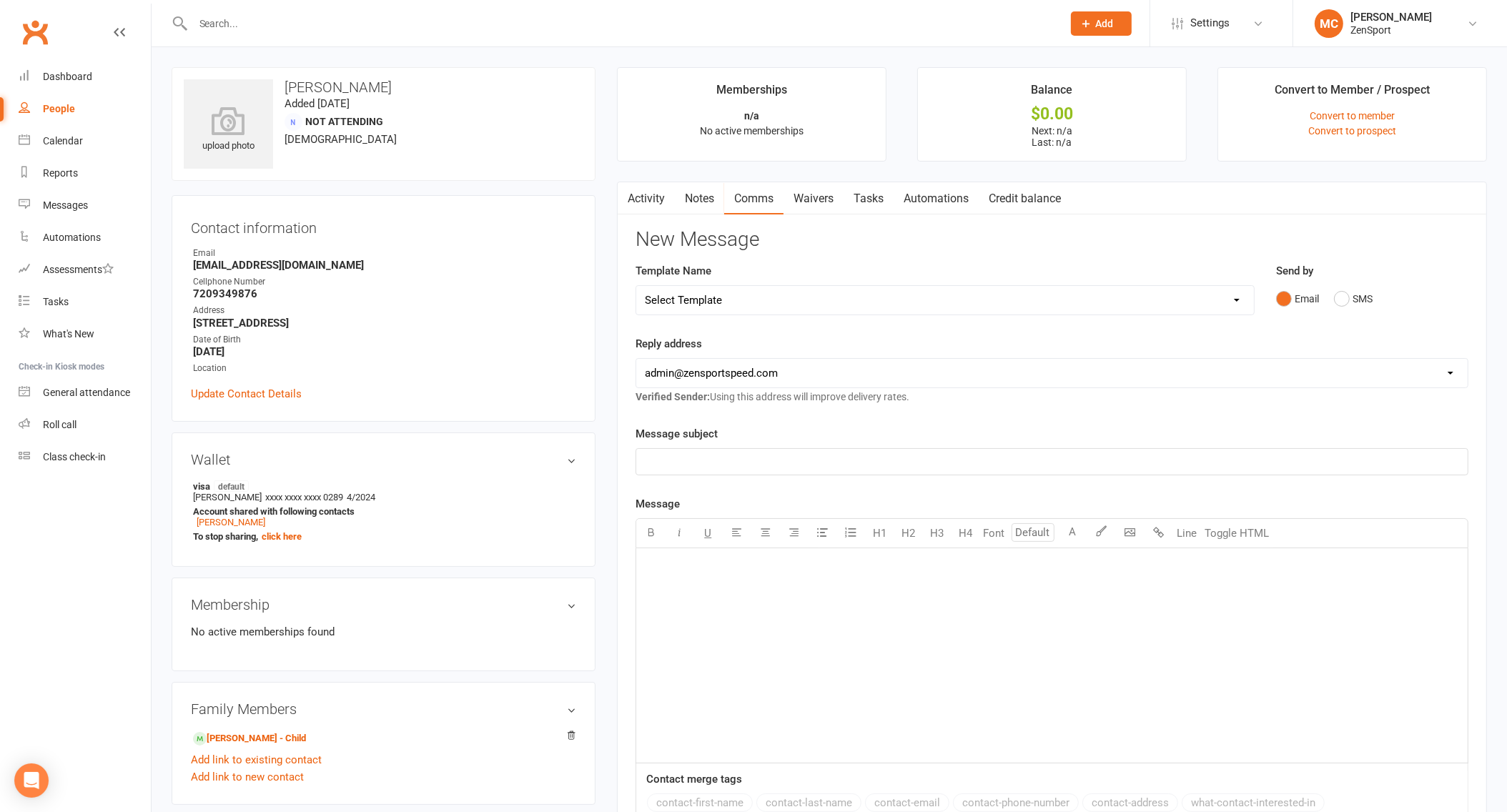
select select "4"
click at [692, 453] on p "﻿" at bounding box center [1052, 462] width 815 height 17
drag, startPoint x: 771, startPoint y: 492, endPoint x: 792, endPoint y: 594, distance: 104.1
click at [792, 594] on div "﻿" at bounding box center [1052, 655] width 831 height 214
click at [806, 614] on div "﻿" at bounding box center [1052, 655] width 831 height 214
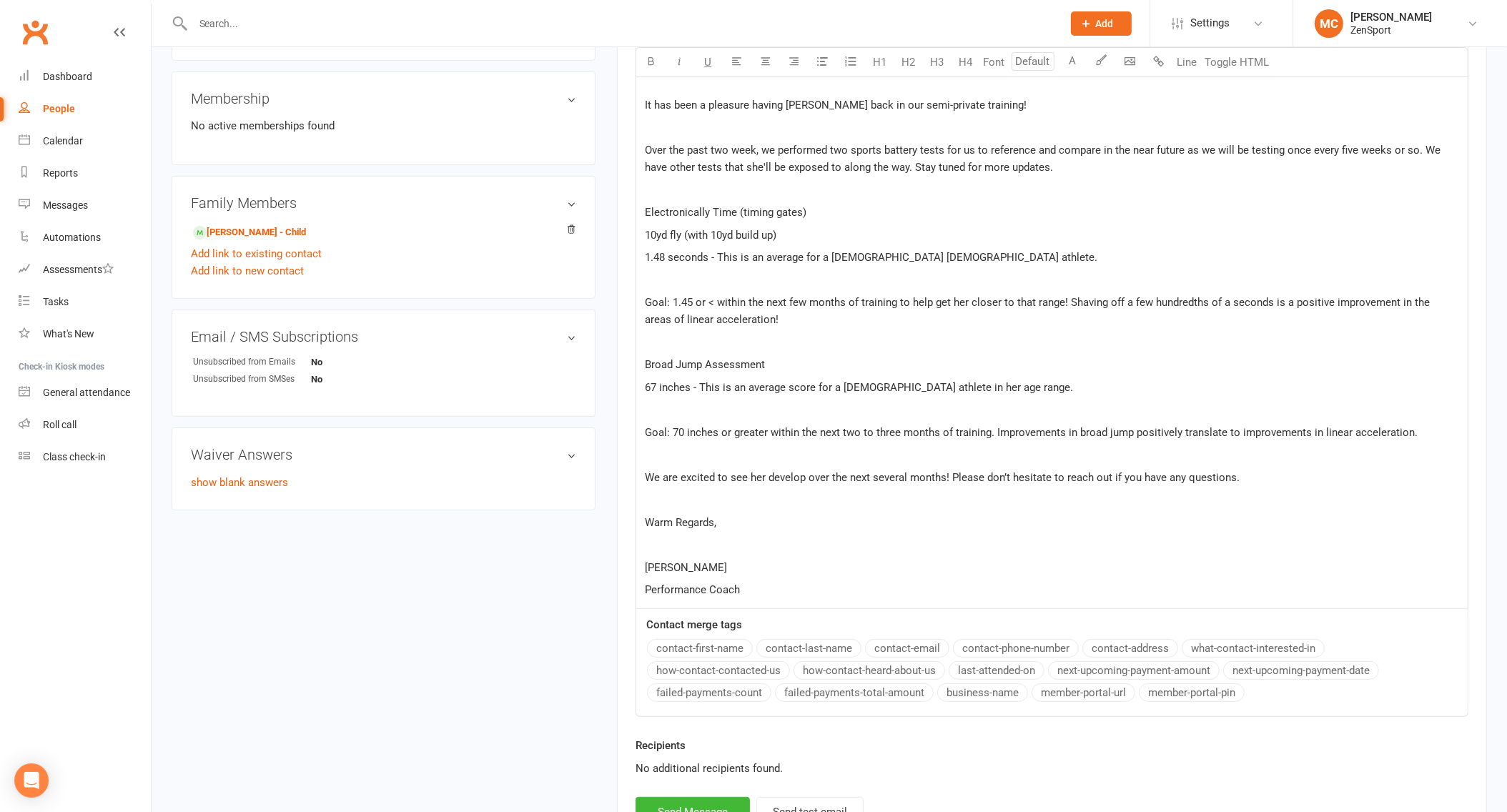
scroll to position [462, 0]
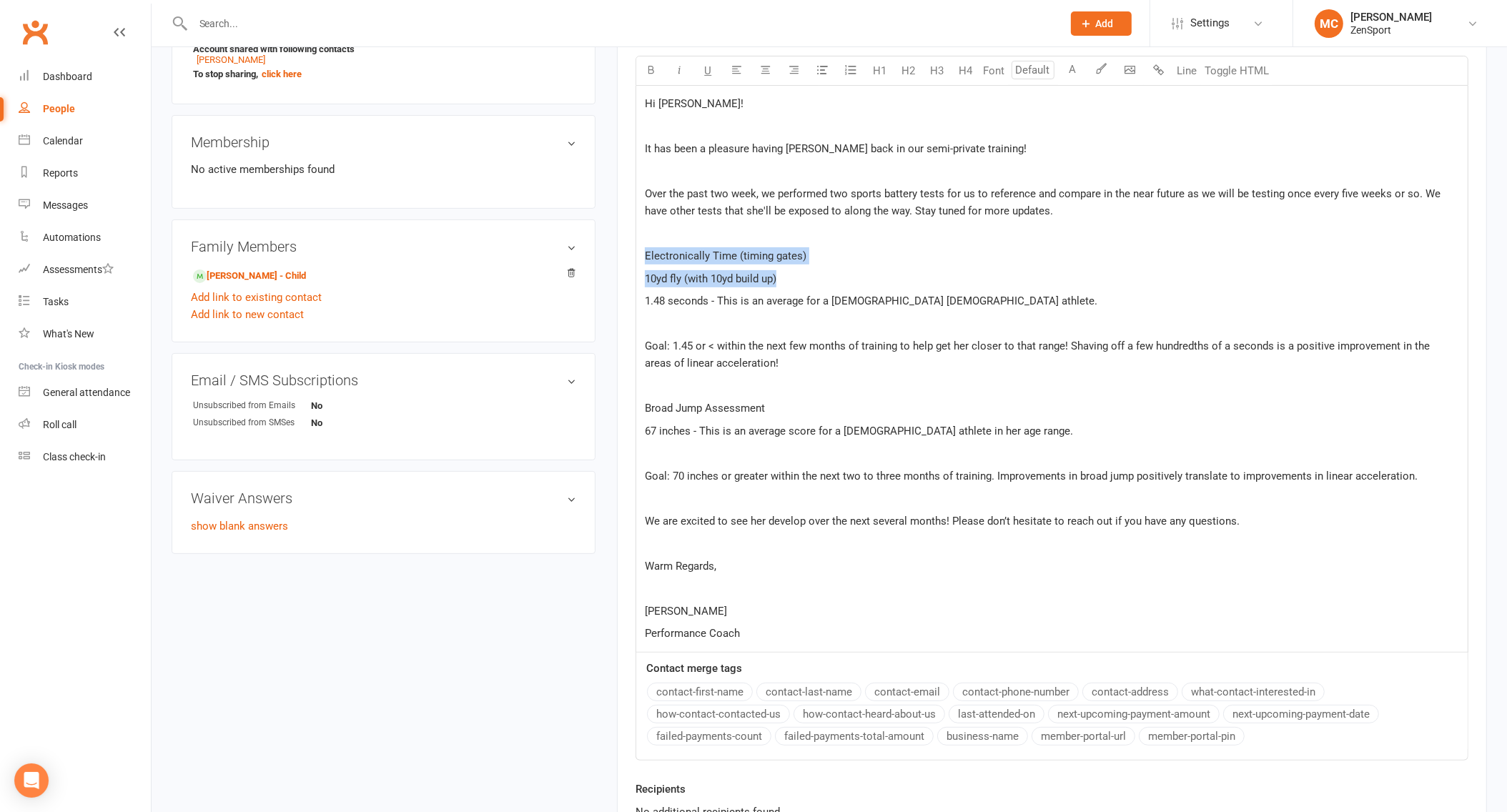
drag, startPoint x: 788, startPoint y: 274, endPoint x: 624, endPoint y: 254, distance: 165.2
click at [624, 254] on div "Activity Notes Comms Waivers Tasks Automations Credit balance New Message Templ…" at bounding box center [1052, 306] width 870 height 1174
click at [647, 64] on icon "button" at bounding box center [651, 69] width 11 height 11
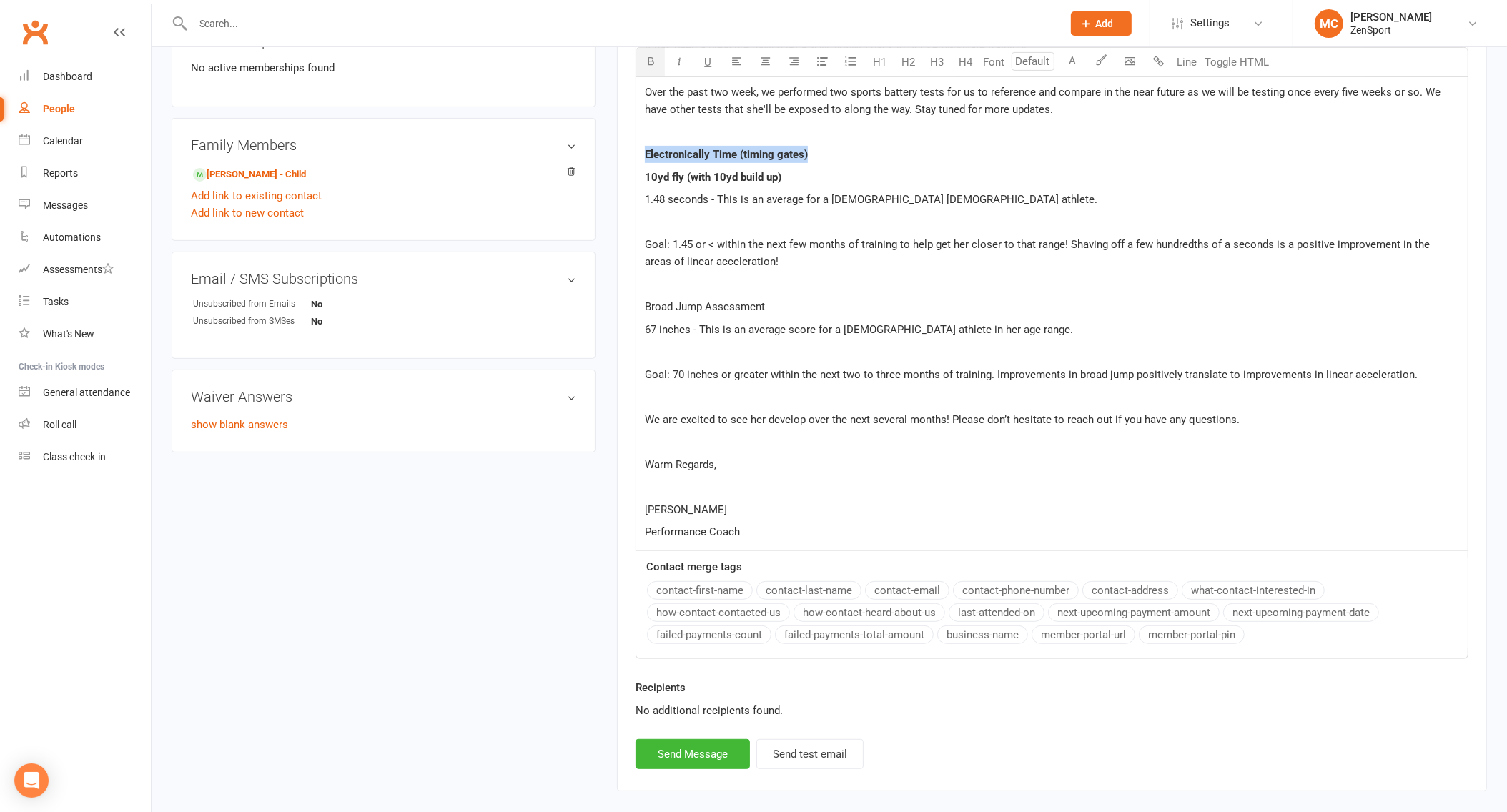
scroll to position [565, 0]
drag, startPoint x: 776, startPoint y: 297, endPoint x: 621, endPoint y: 295, distance: 155.0
click at [621, 296] on div "Activity Notes Comms Waivers Tasks Automations Credit balance New Message Templ…" at bounding box center [1052, 204] width 870 height 1174
click at [639, 59] on button "button" at bounding box center [650, 62] width 28 height 28
click at [831, 412] on span "We are excited to see her develop over the next several months! Please don’t he…" at bounding box center [942, 418] width 595 height 13
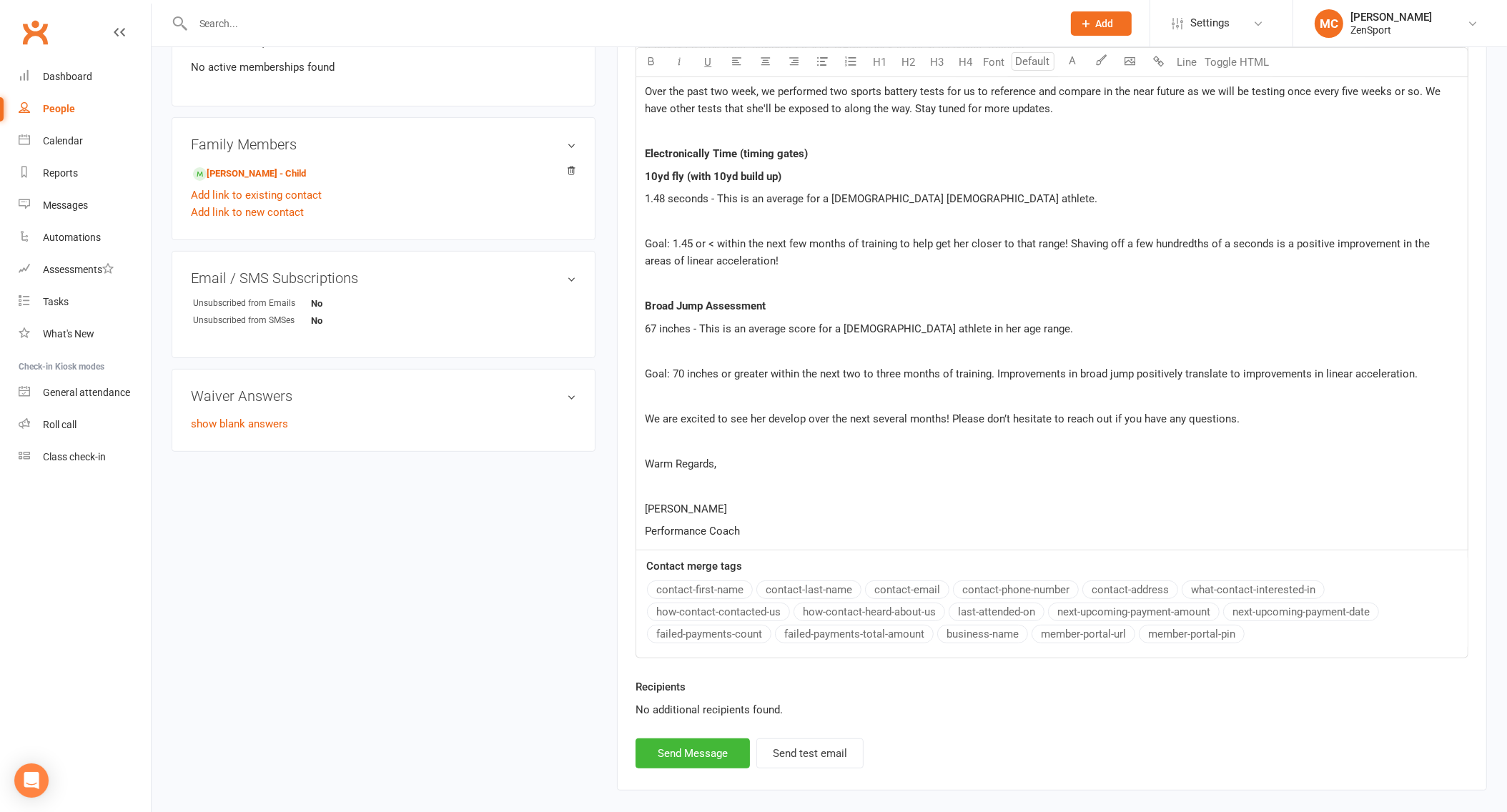
click at [889, 478] on p "﻿" at bounding box center [1052, 486] width 815 height 17
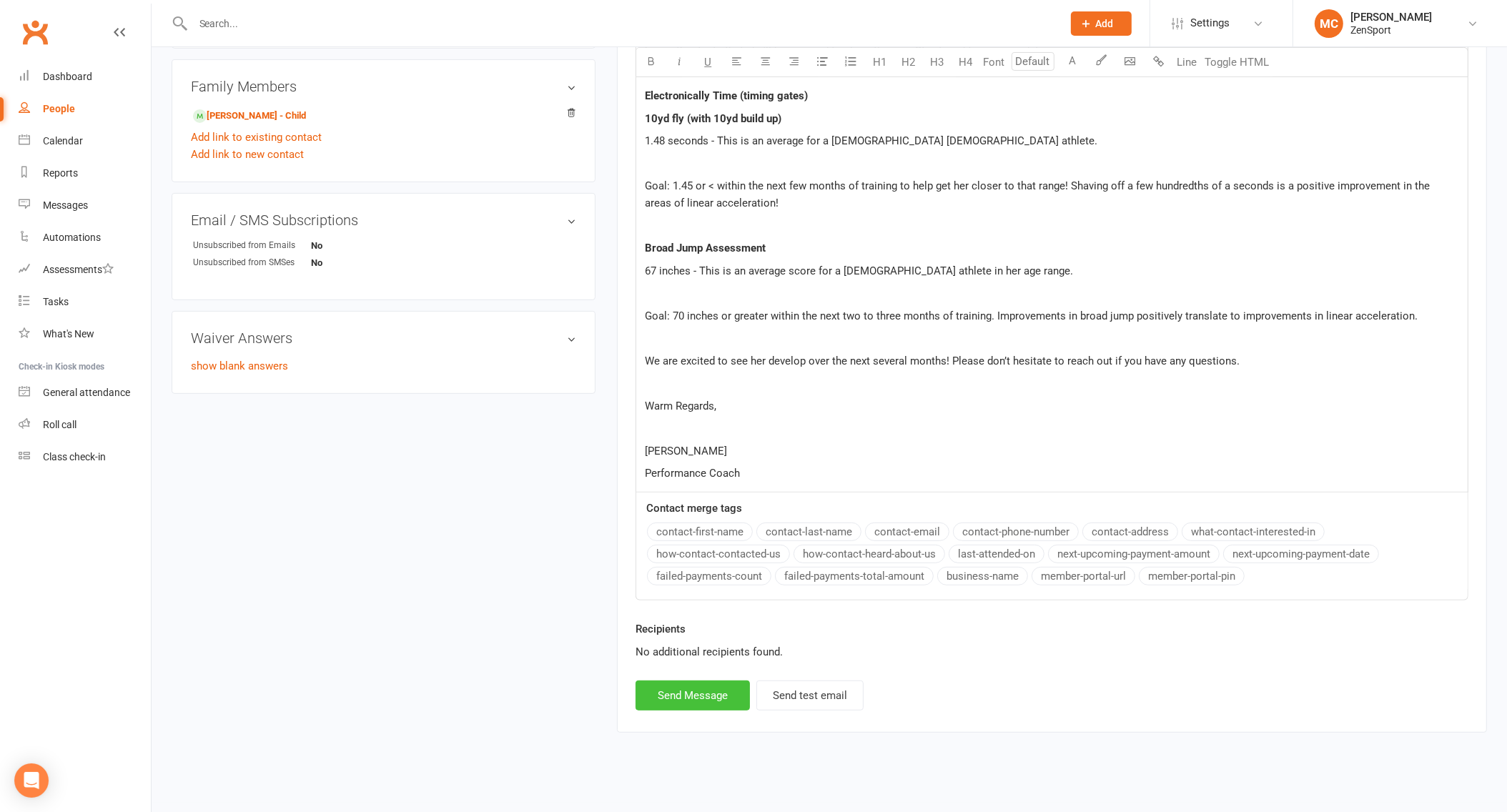
scroll to position [622, 0]
click at [705, 692] on button "Send Message" at bounding box center [693, 696] width 115 height 30
select select "1"
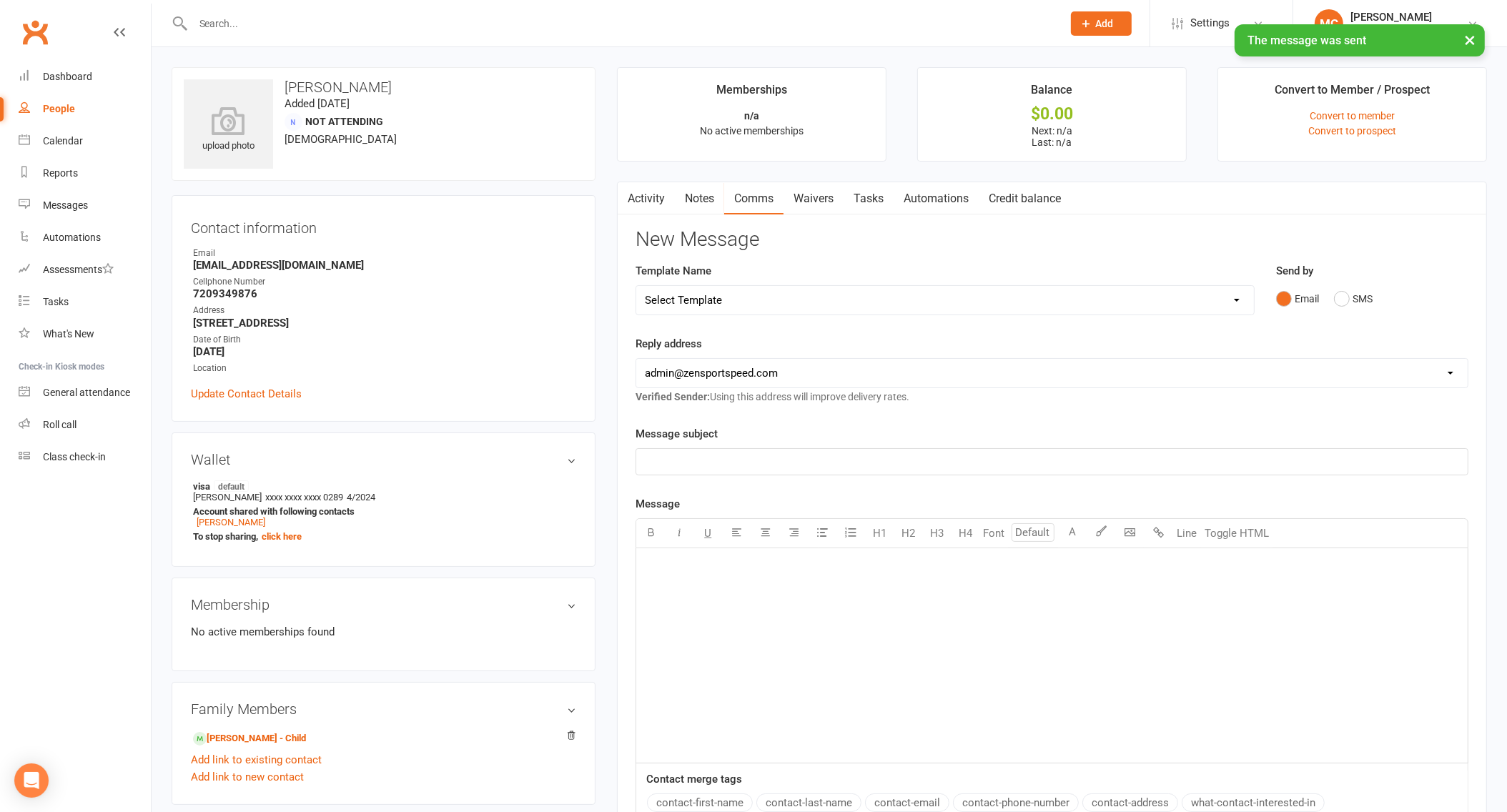
scroll to position [0, 0]
